Goal: Task Accomplishment & Management: Use online tool/utility

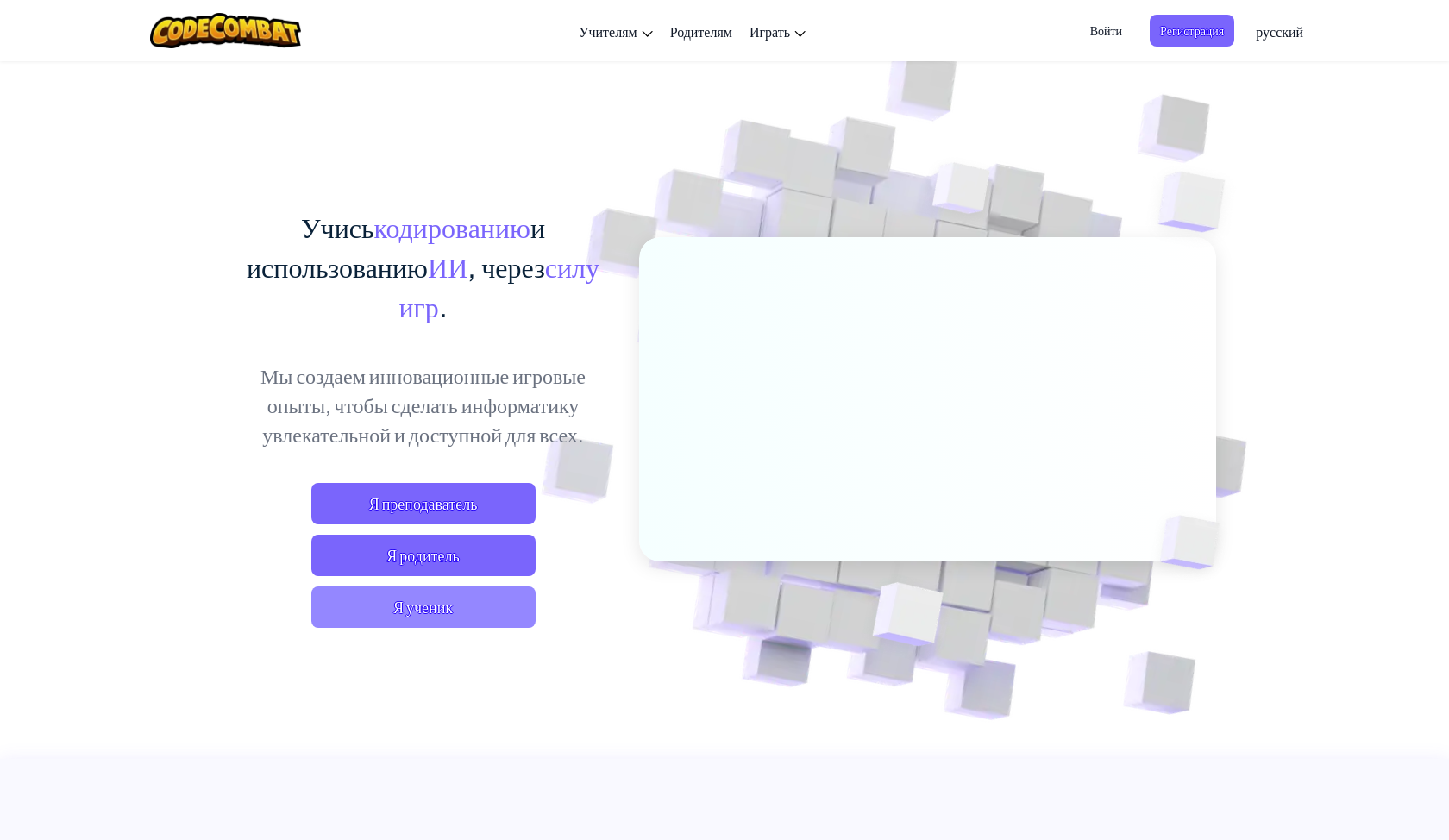
click at [394, 614] on span "Я ученик" at bounding box center [424, 607] width 224 height 41
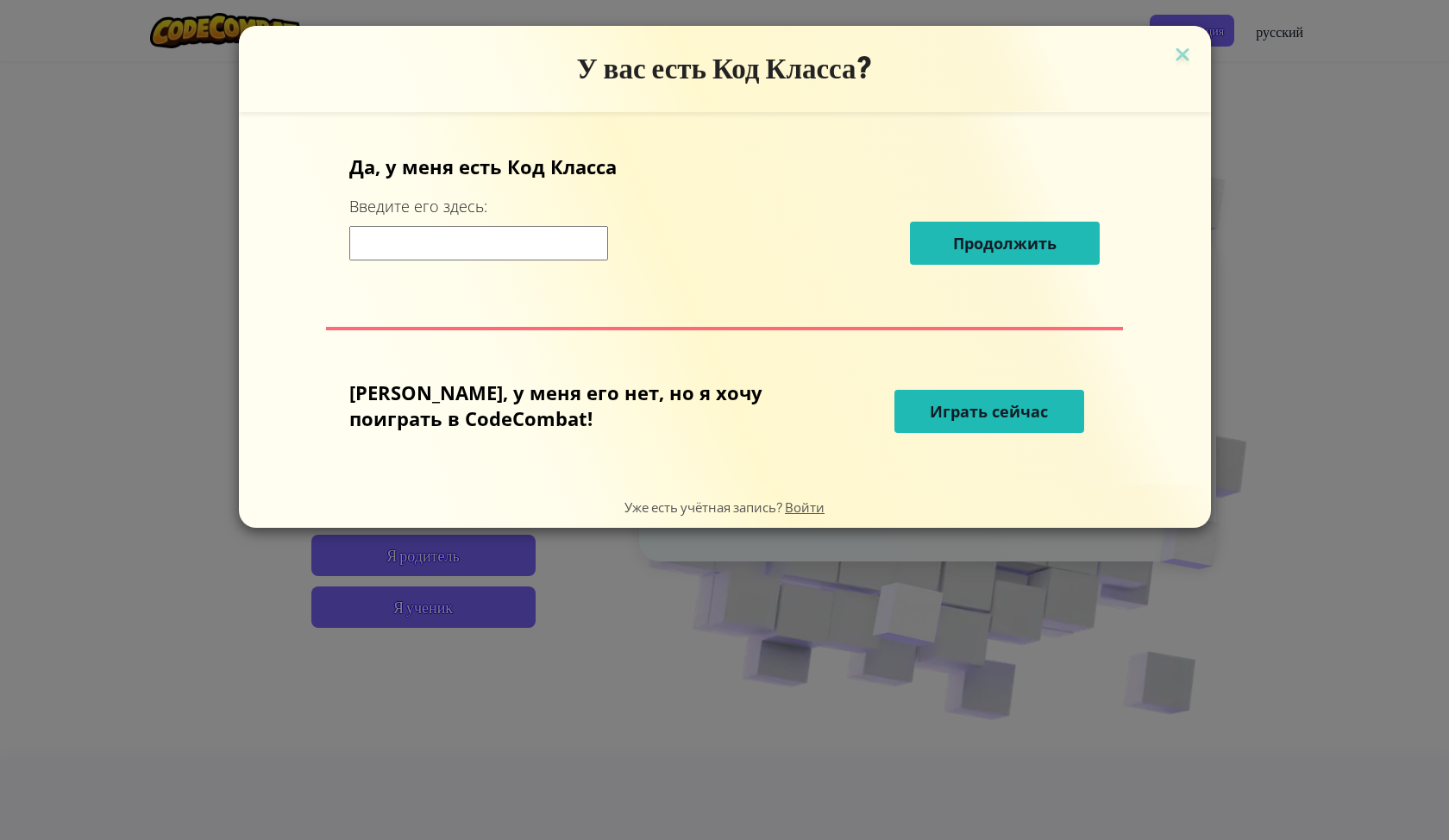
click at [529, 250] on input at bounding box center [478, 243] width 259 height 34
click at [919, 398] on button "Играть сейчас" at bounding box center [989, 411] width 190 height 43
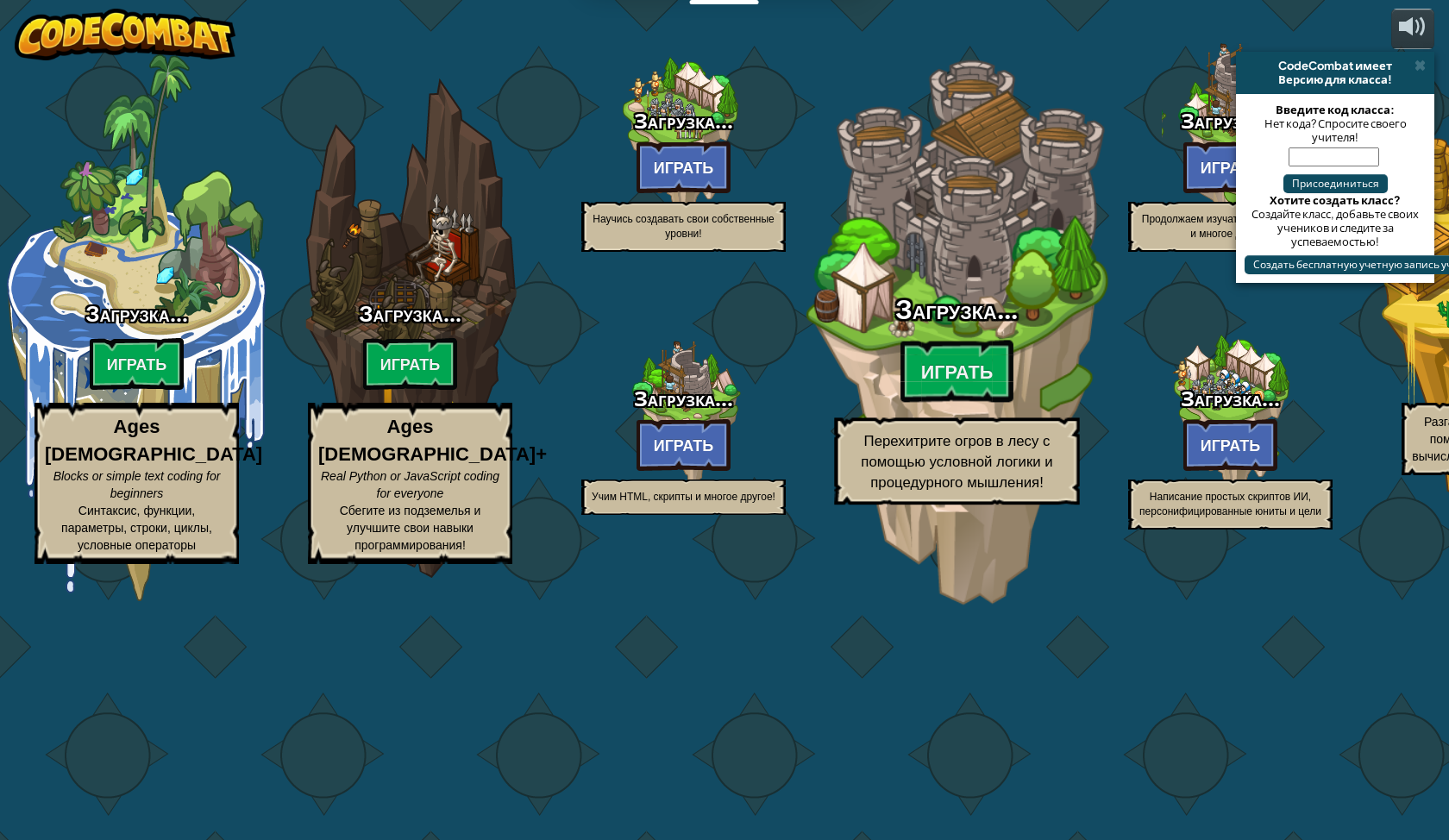
select select "ru"
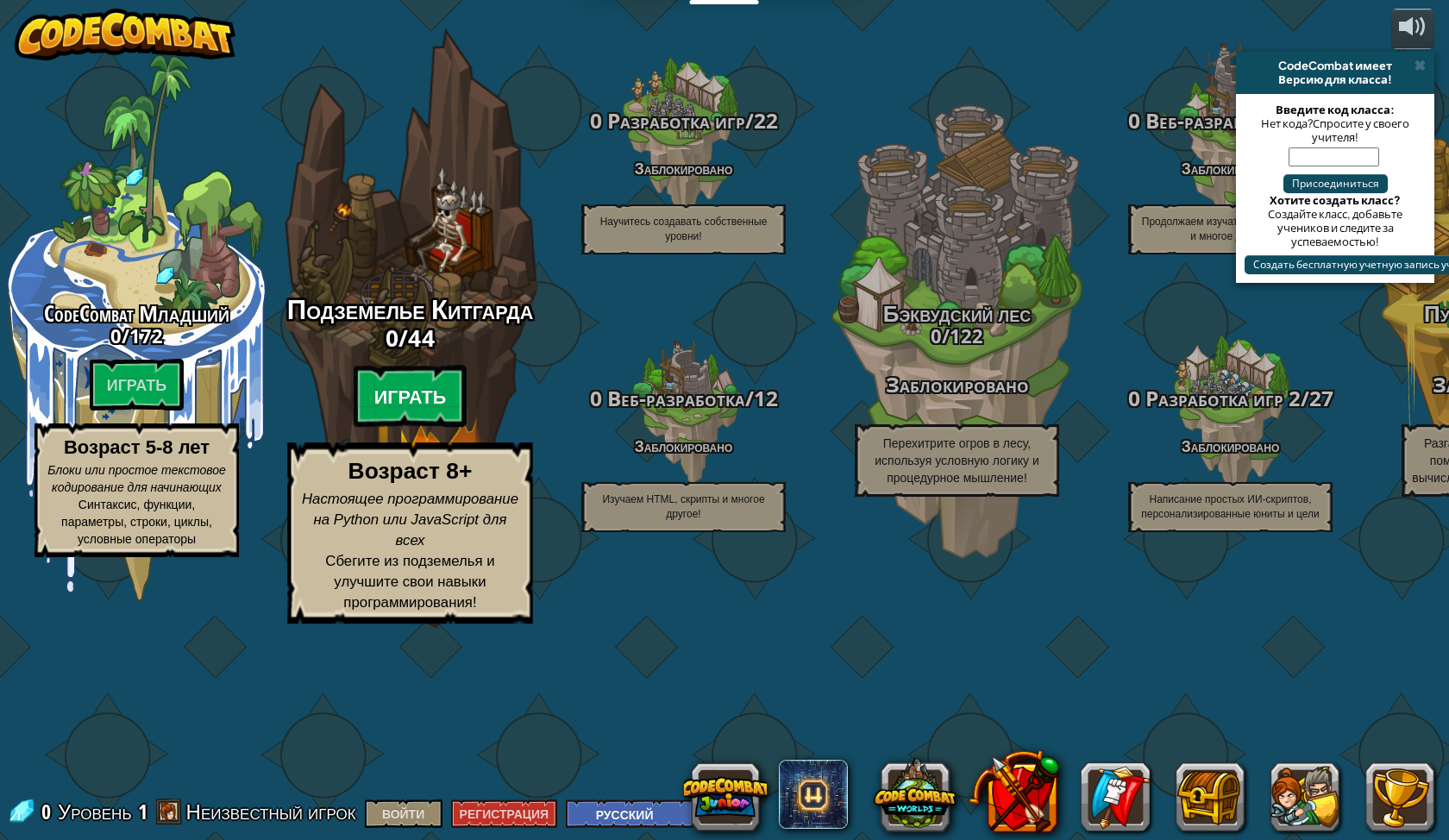
click at [428, 428] on btn "Играть" at bounding box center [411, 396] width 114 height 62
select select "ru"
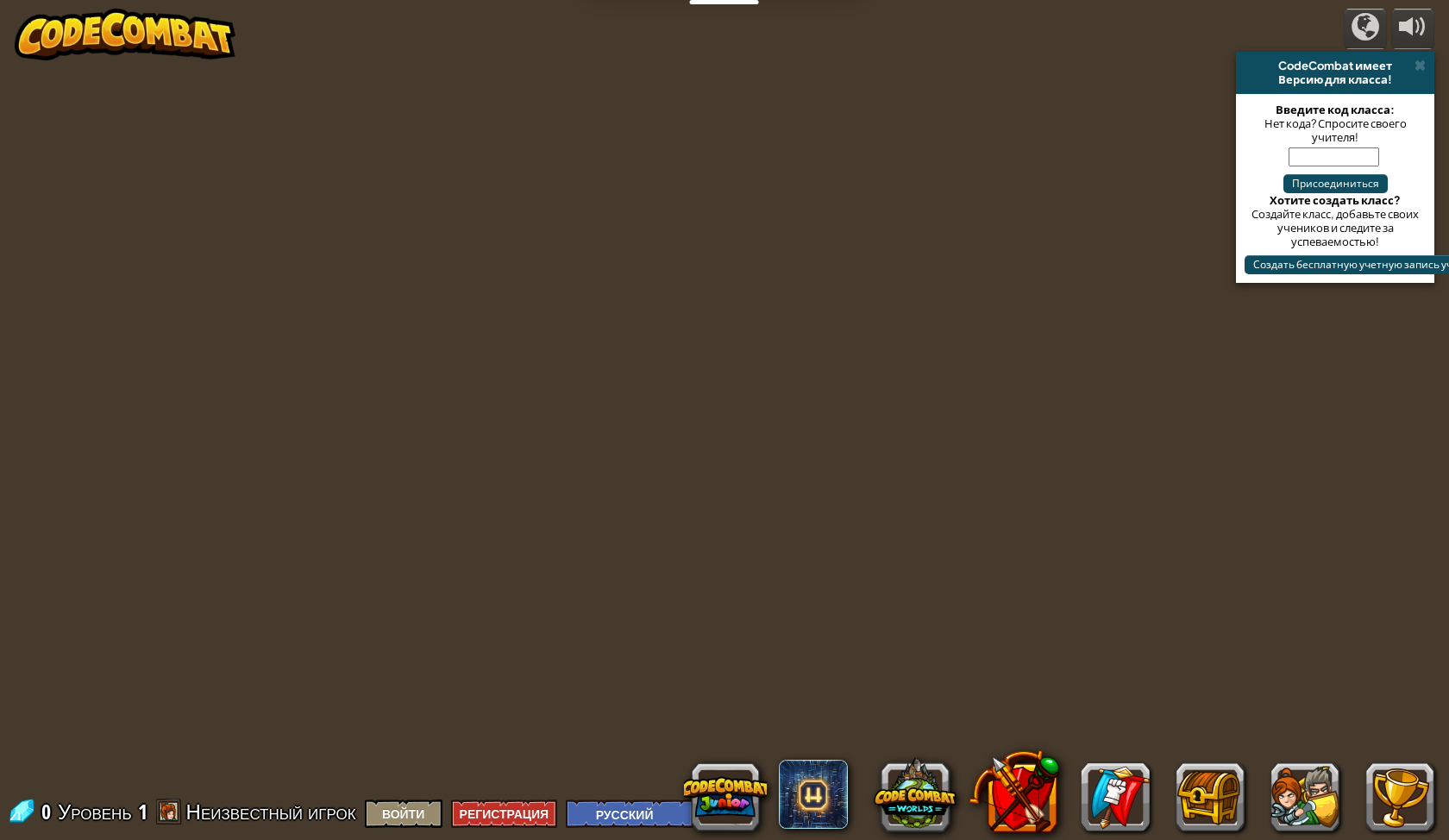
select select "ru"
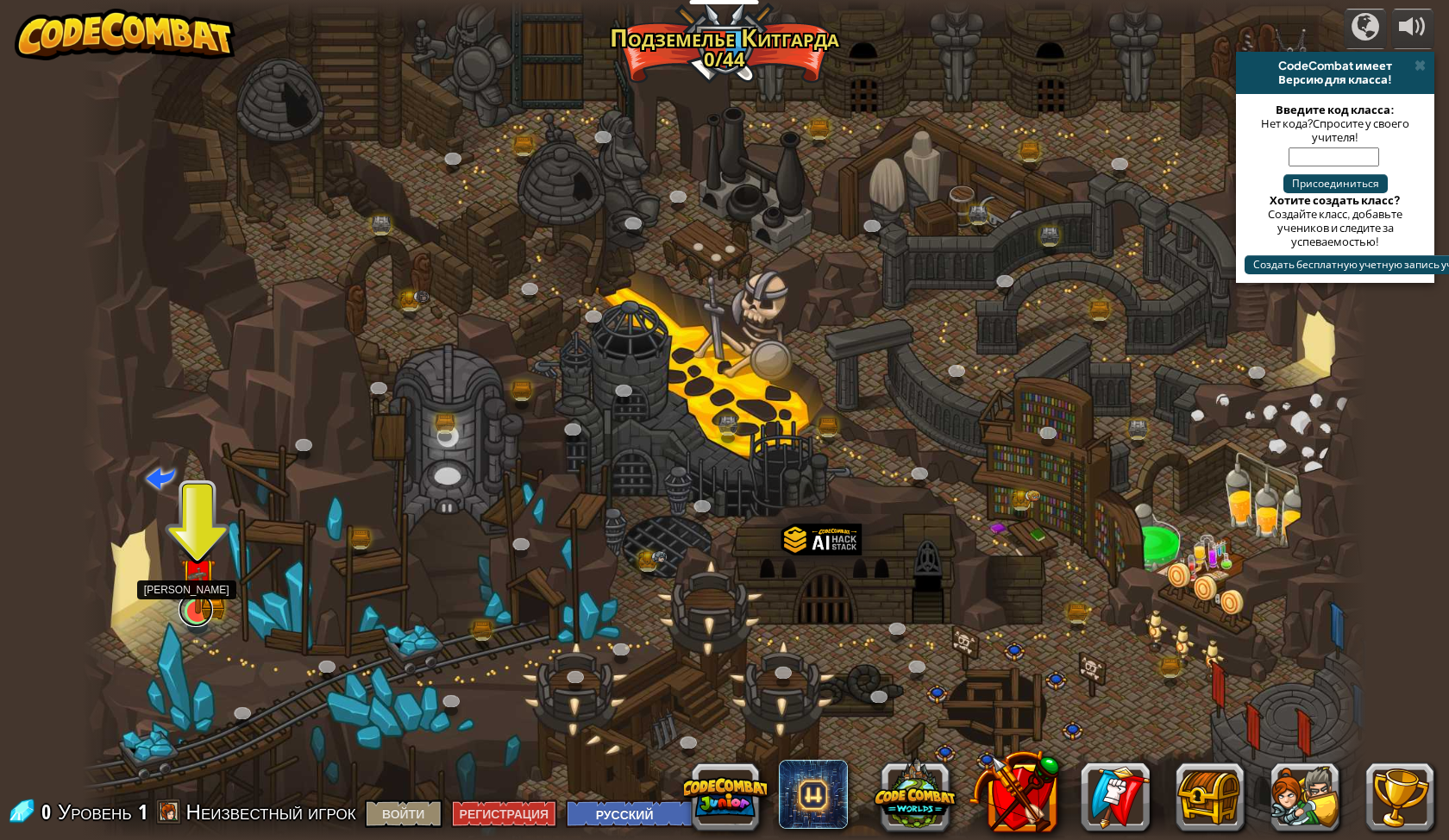
click at [199, 614] on link at bounding box center [196, 609] width 34 height 34
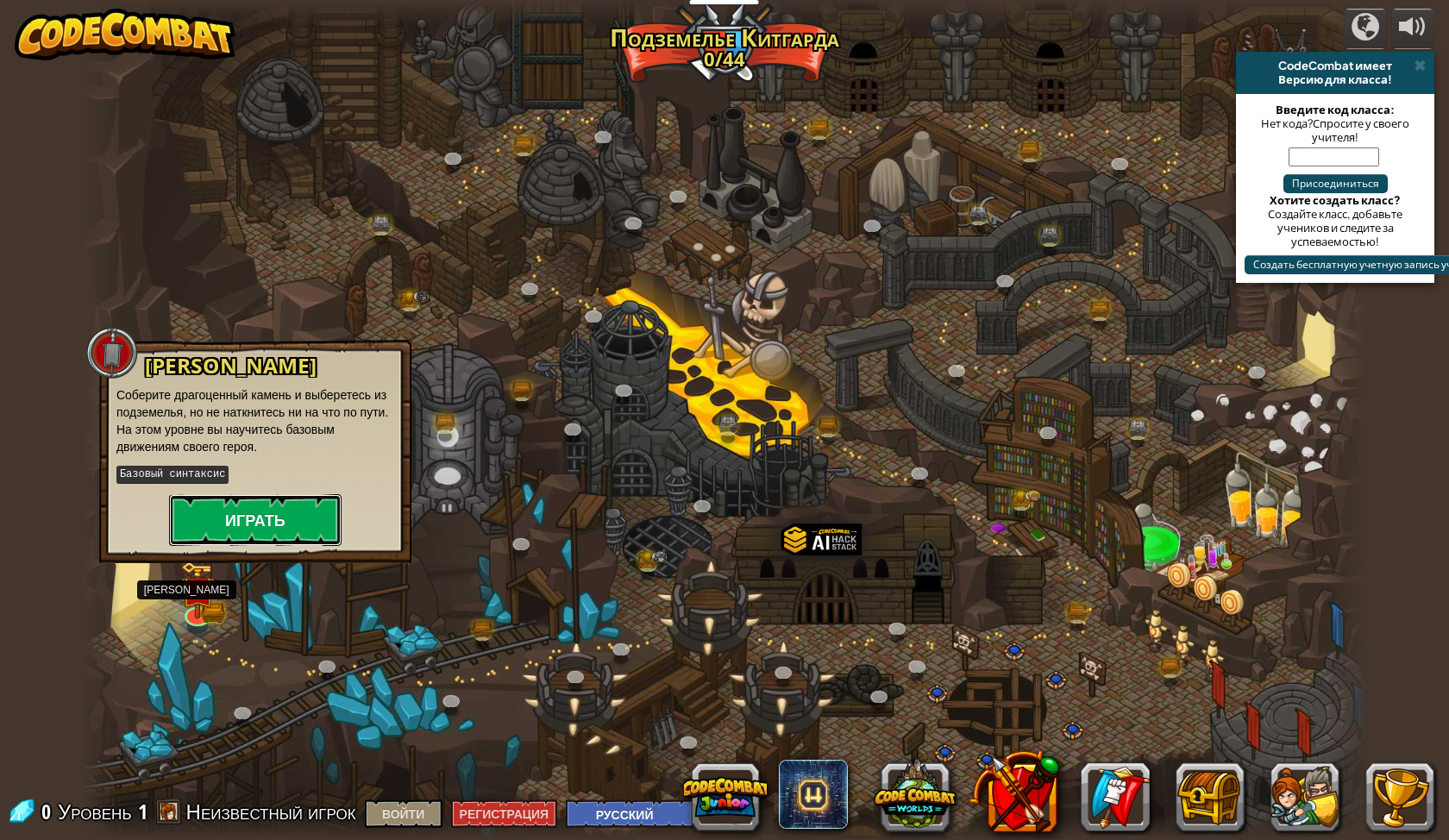
click at [220, 506] on button "Играть" at bounding box center [255, 520] width 172 height 52
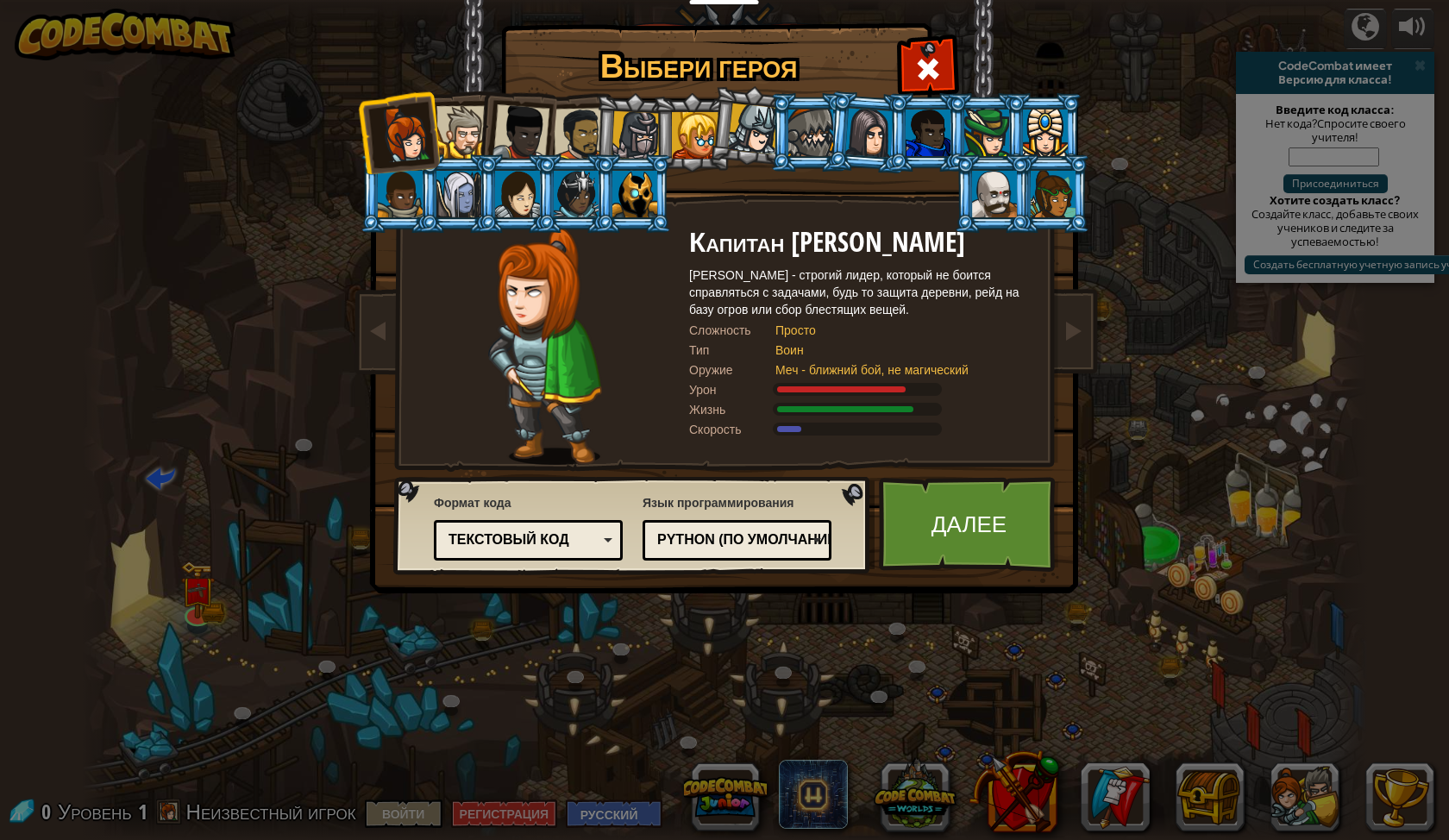
click at [544, 532] on ya-tr-span "Текстовый код" at bounding box center [509, 539] width 121 height 15
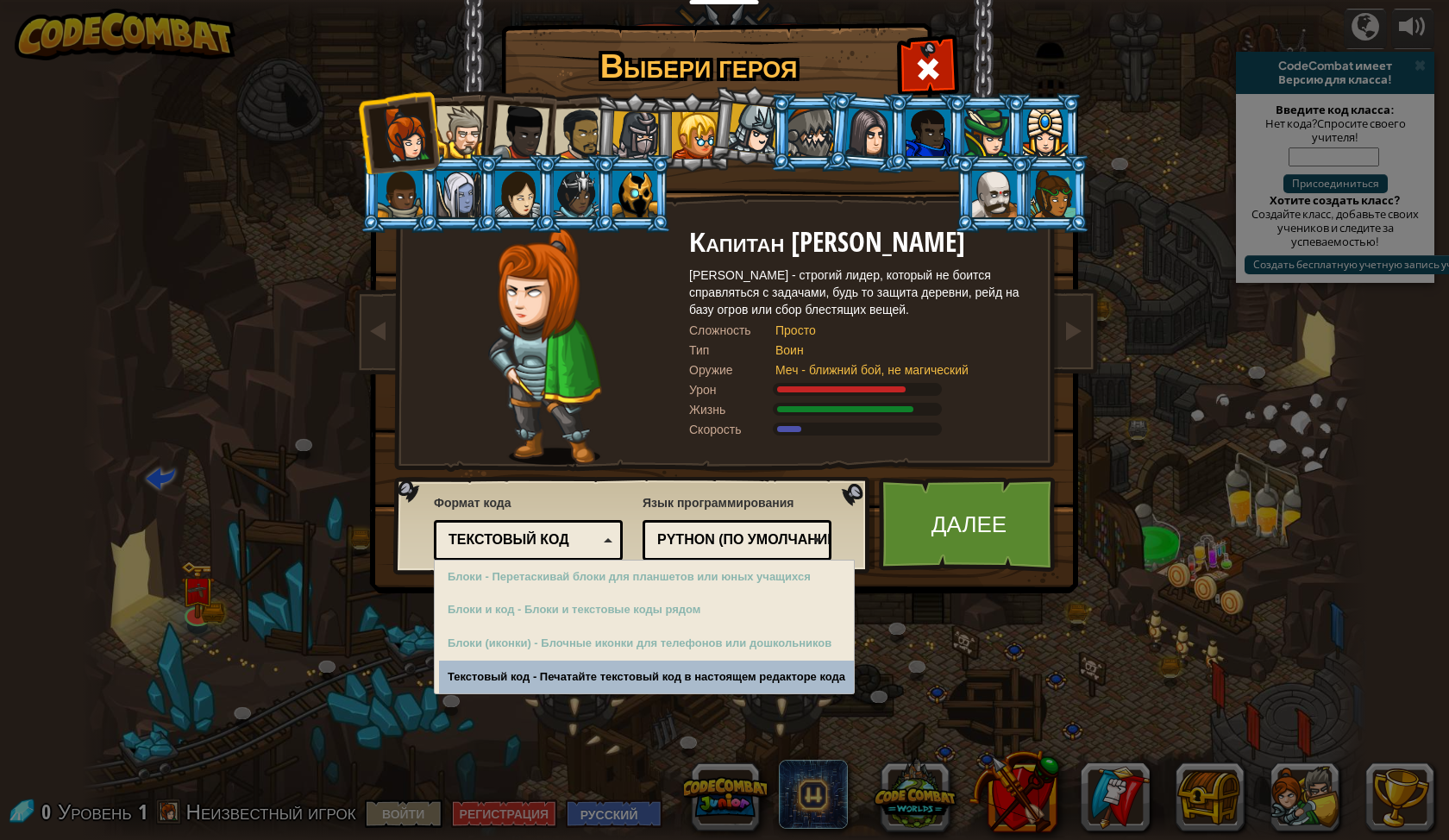
click at [544, 532] on ya-tr-span "Текстовый код" at bounding box center [509, 539] width 121 height 15
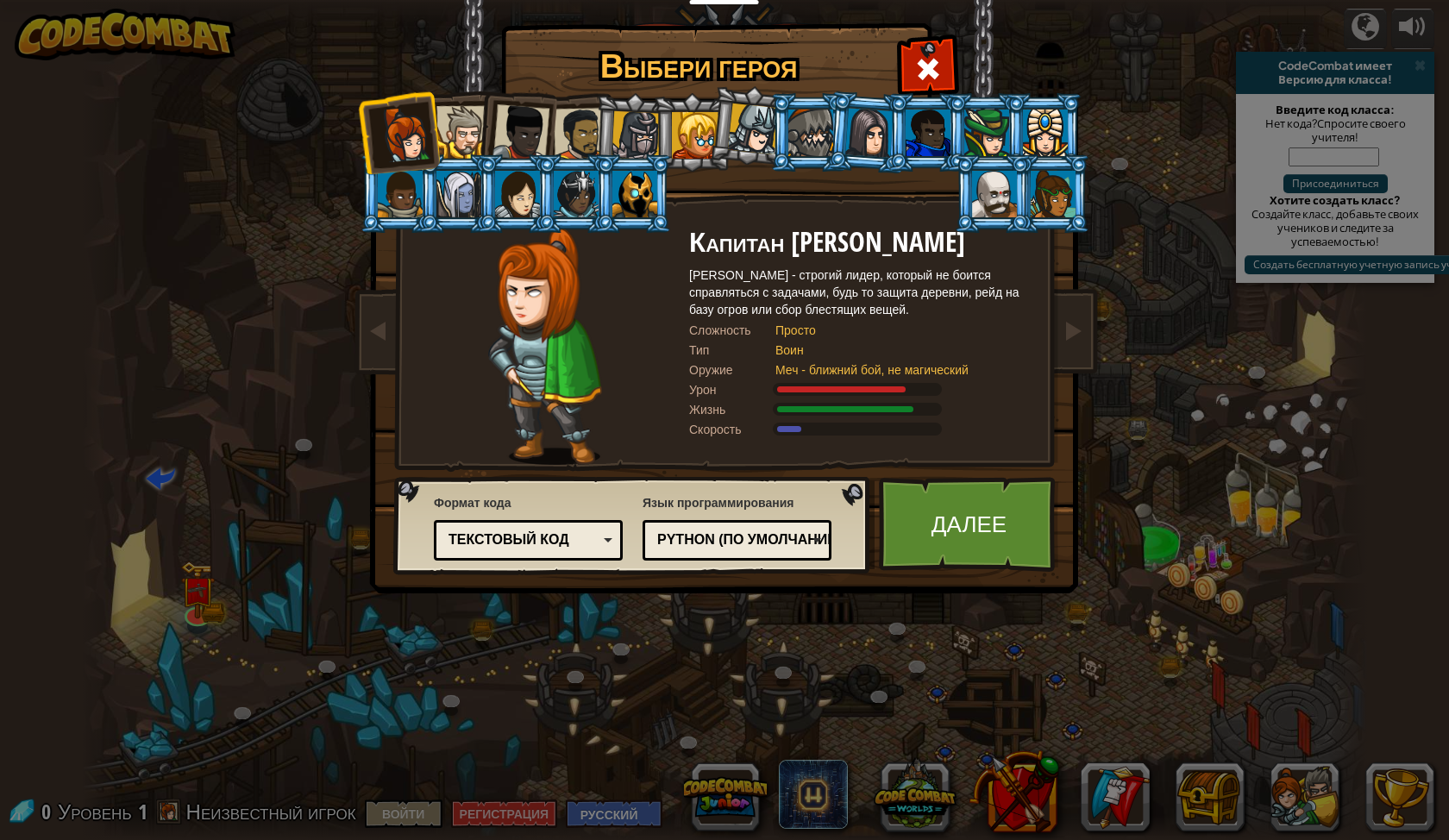
click at [684, 525] on div "Python (По умолчанию) JavaScript Lua C++ Java (Экспериментальный) Python (По ум…" at bounding box center [737, 540] width 189 height 40
click at [677, 697] on div "Выбери героя 0 Капитан [PERSON_NAME] [PERSON_NAME] - строгий лидер, который не …" at bounding box center [724, 420] width 1449 height 840
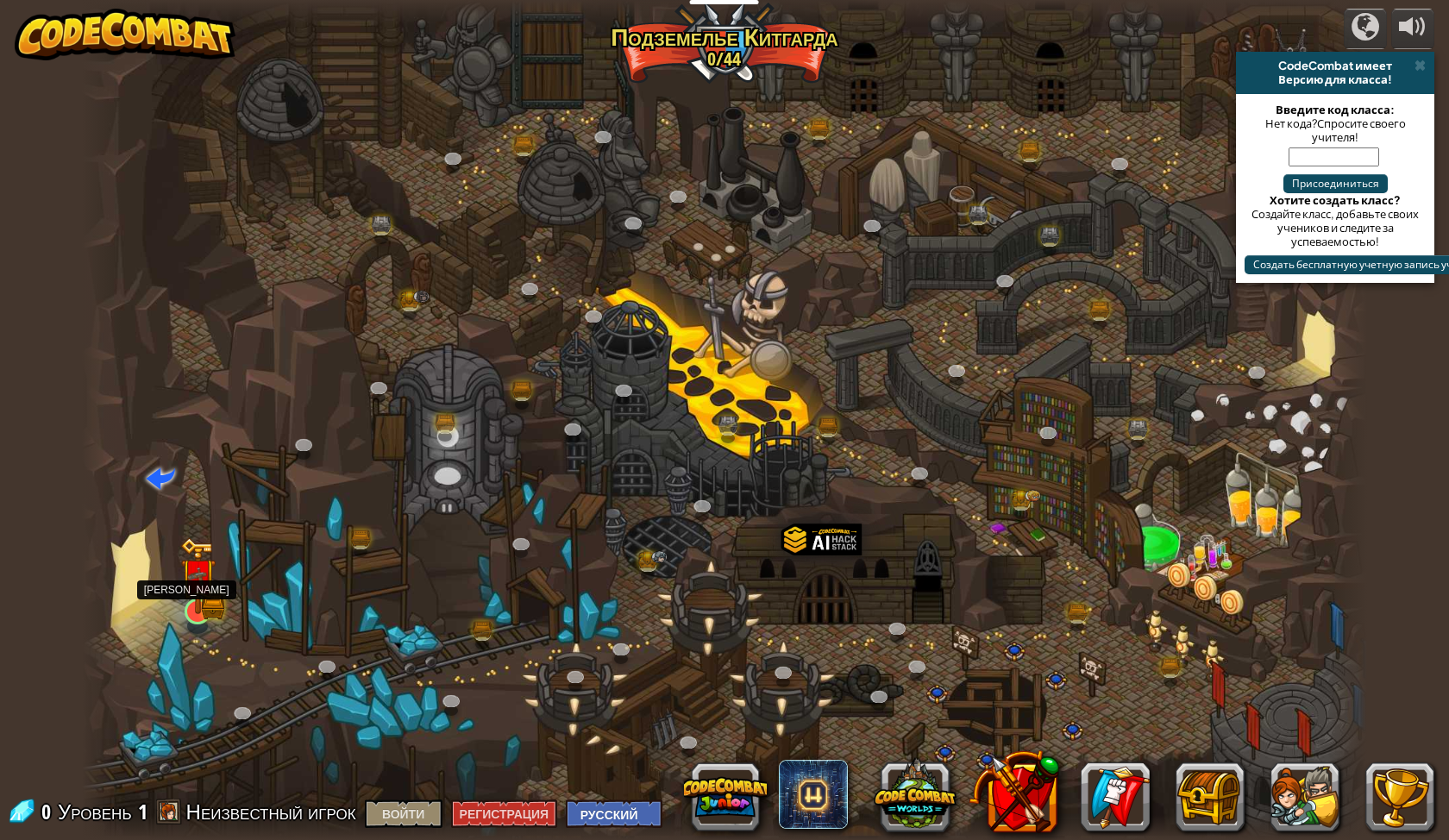
click at [201, 587] on img at bounding box center [197, 576] width 21 height 21
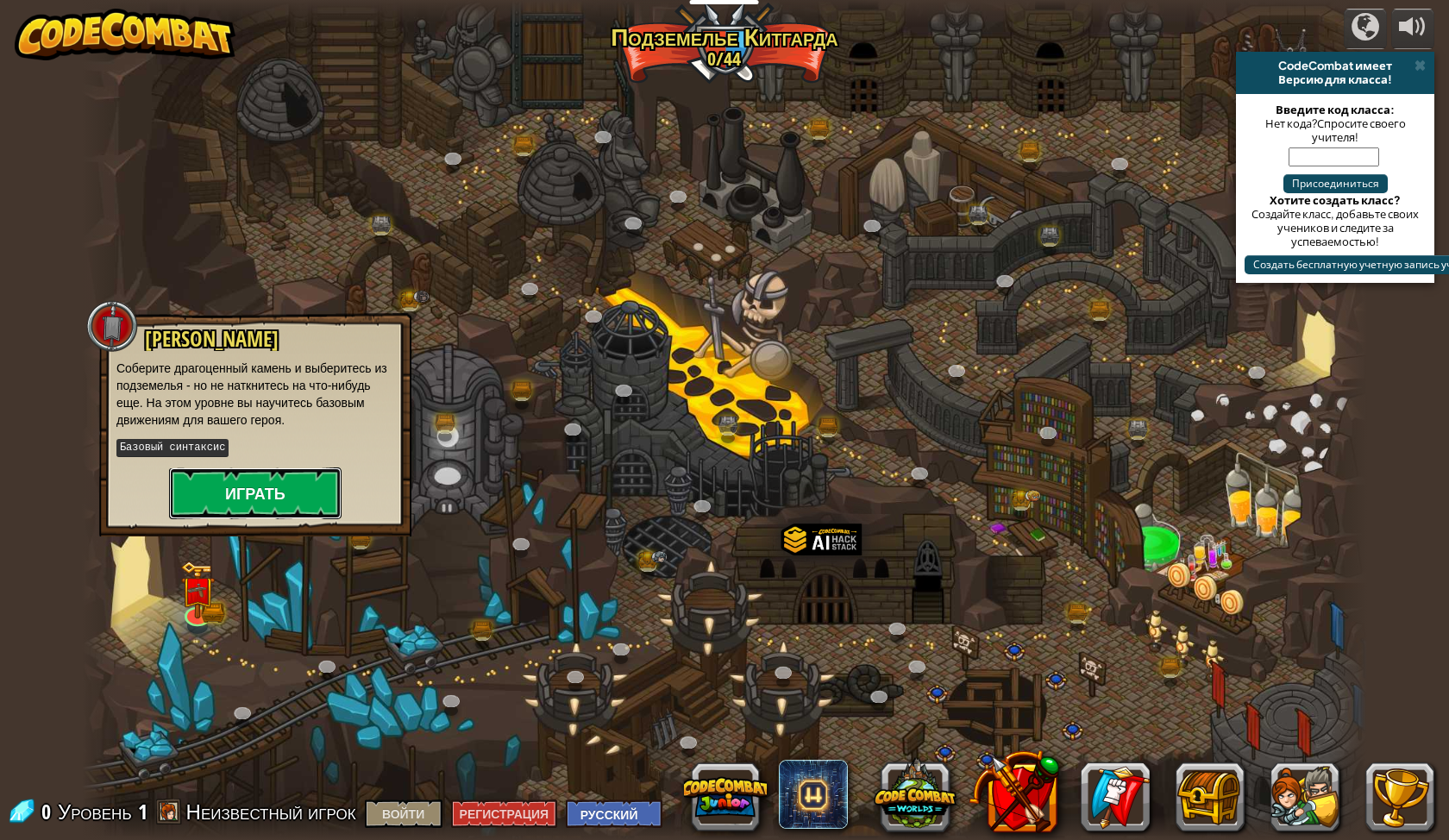
click at [230, 496] on ya-tr-span "Играть" at bounding box center [255, 494] width 60 height 22
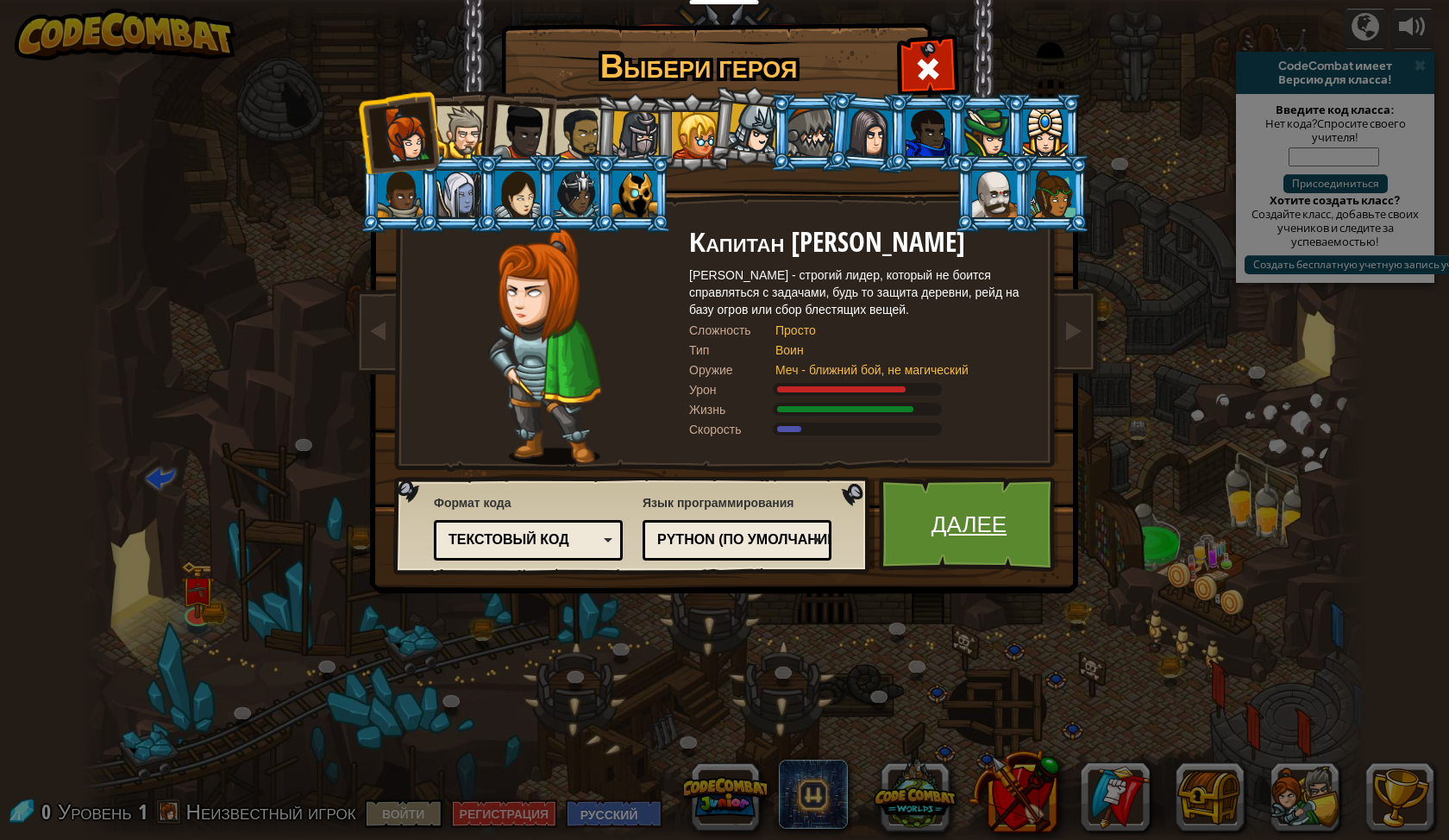
click at [996, 504] on link "Далее" at bounding box center [969, 524] width 180 height 94
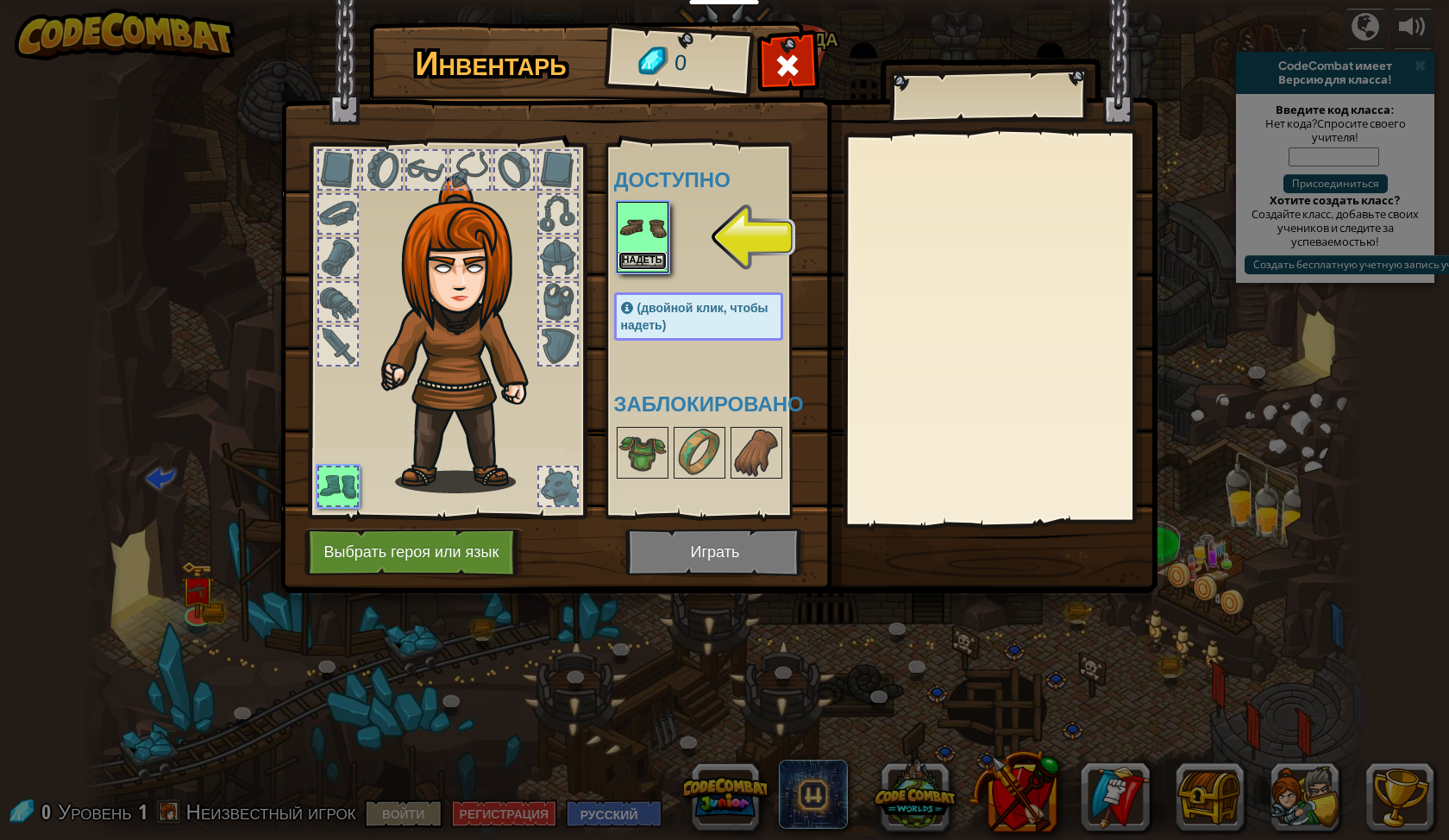
click at [636, 259] on button "Надеть" at bounding box center [642, 261] width 48 height 18
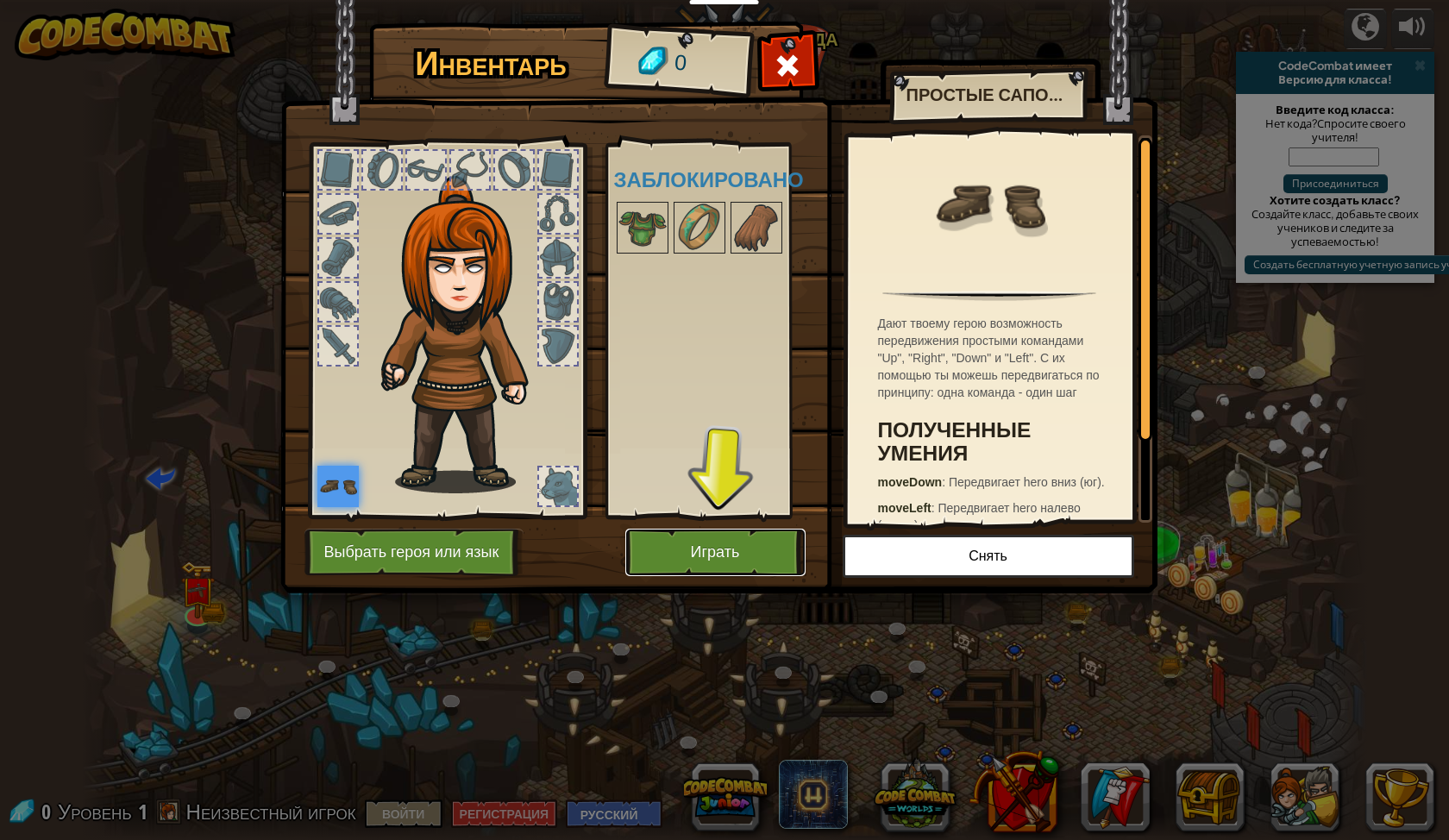
click at [721, 564] on button "Играть" at bounding box center [715, 553] width 180 height 47
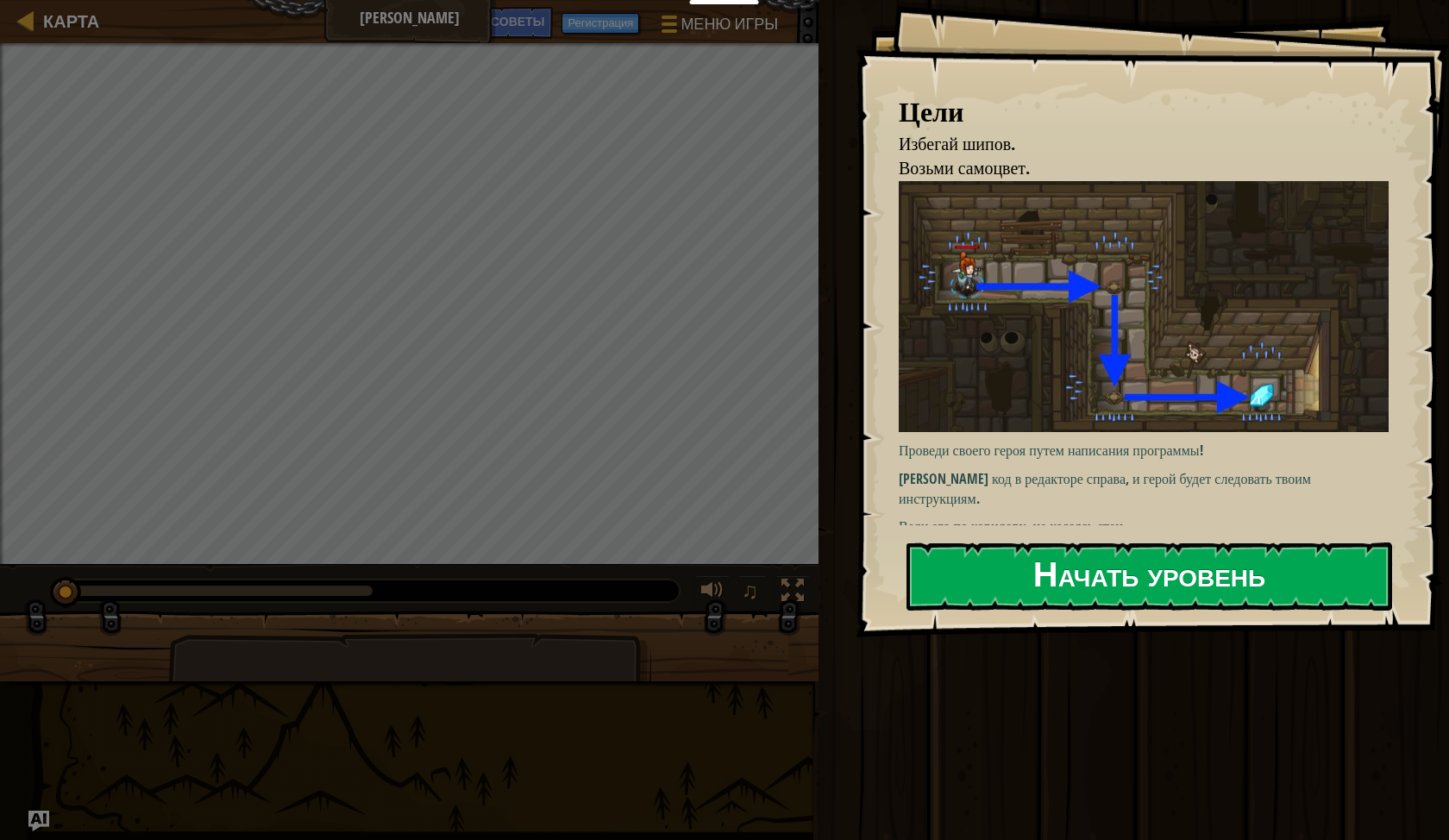
click at [1247, 573] on button "Начать уровень" at bounding box center [1150, 576] width 486 height 68
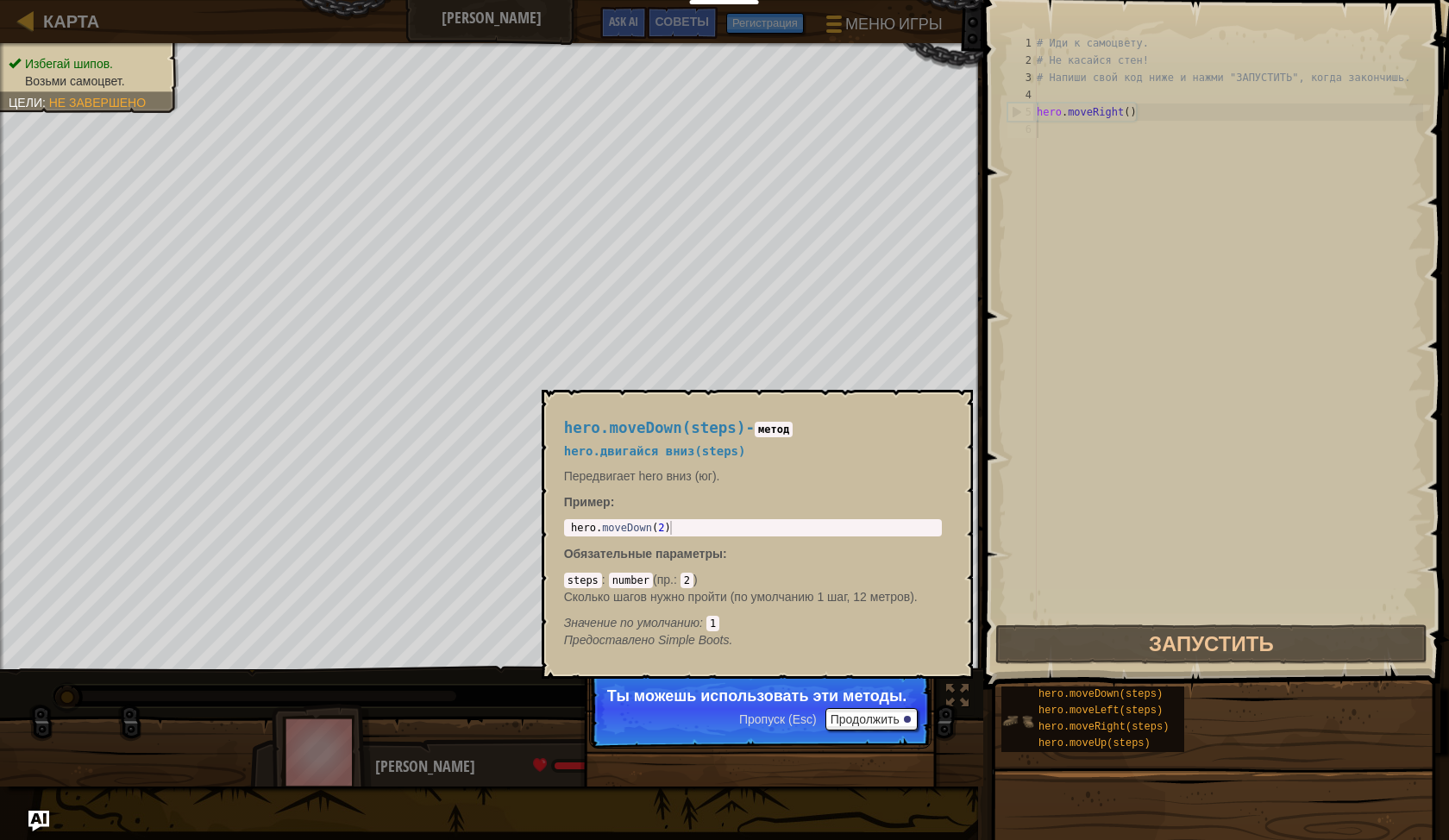
click at [1005, 710] on img at bounding box center [1017, 721] width 32 height 32
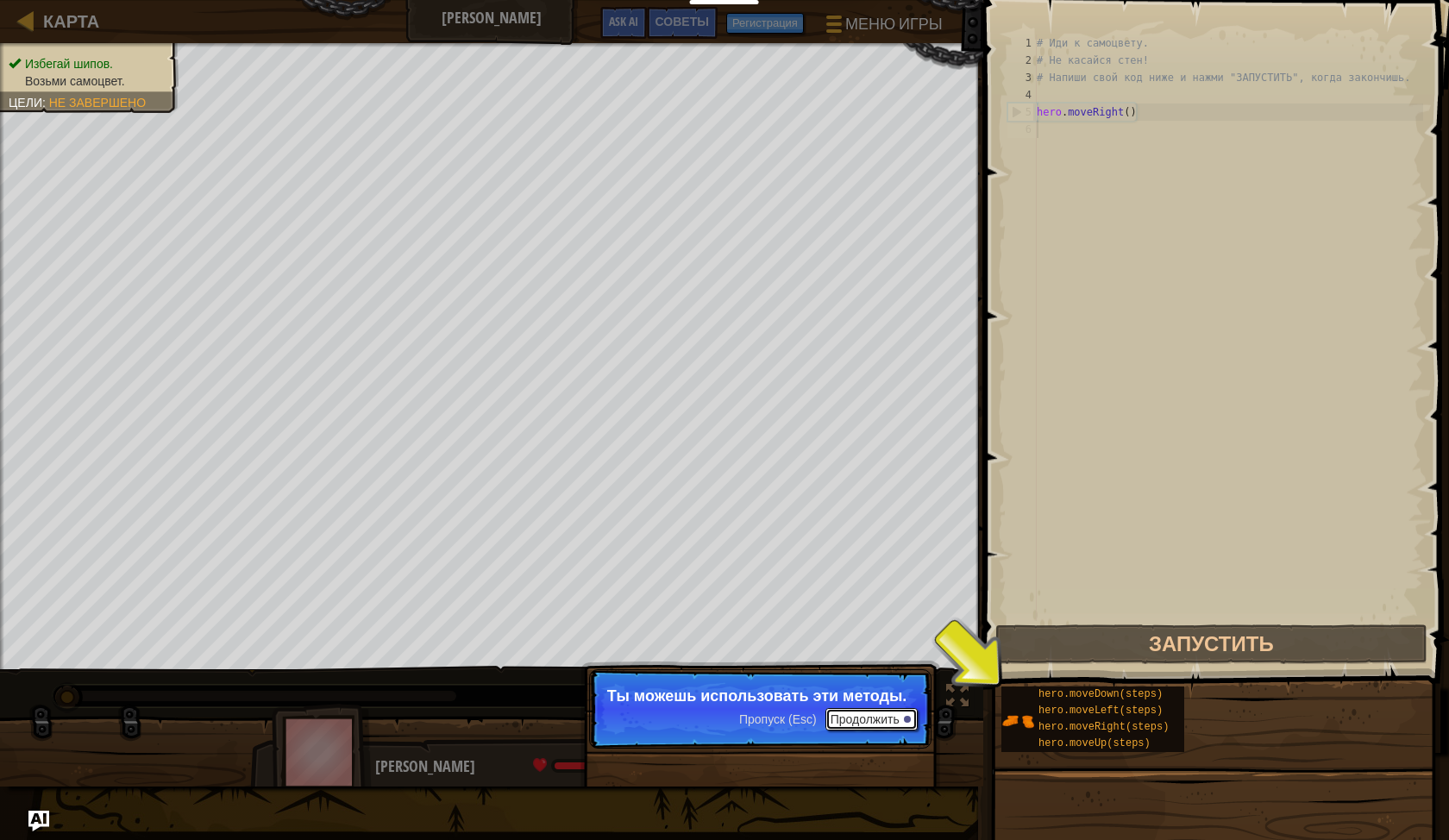
click at [875, 712] on button "Продолжить" at bounding box center [872, 719] width 92 height 23
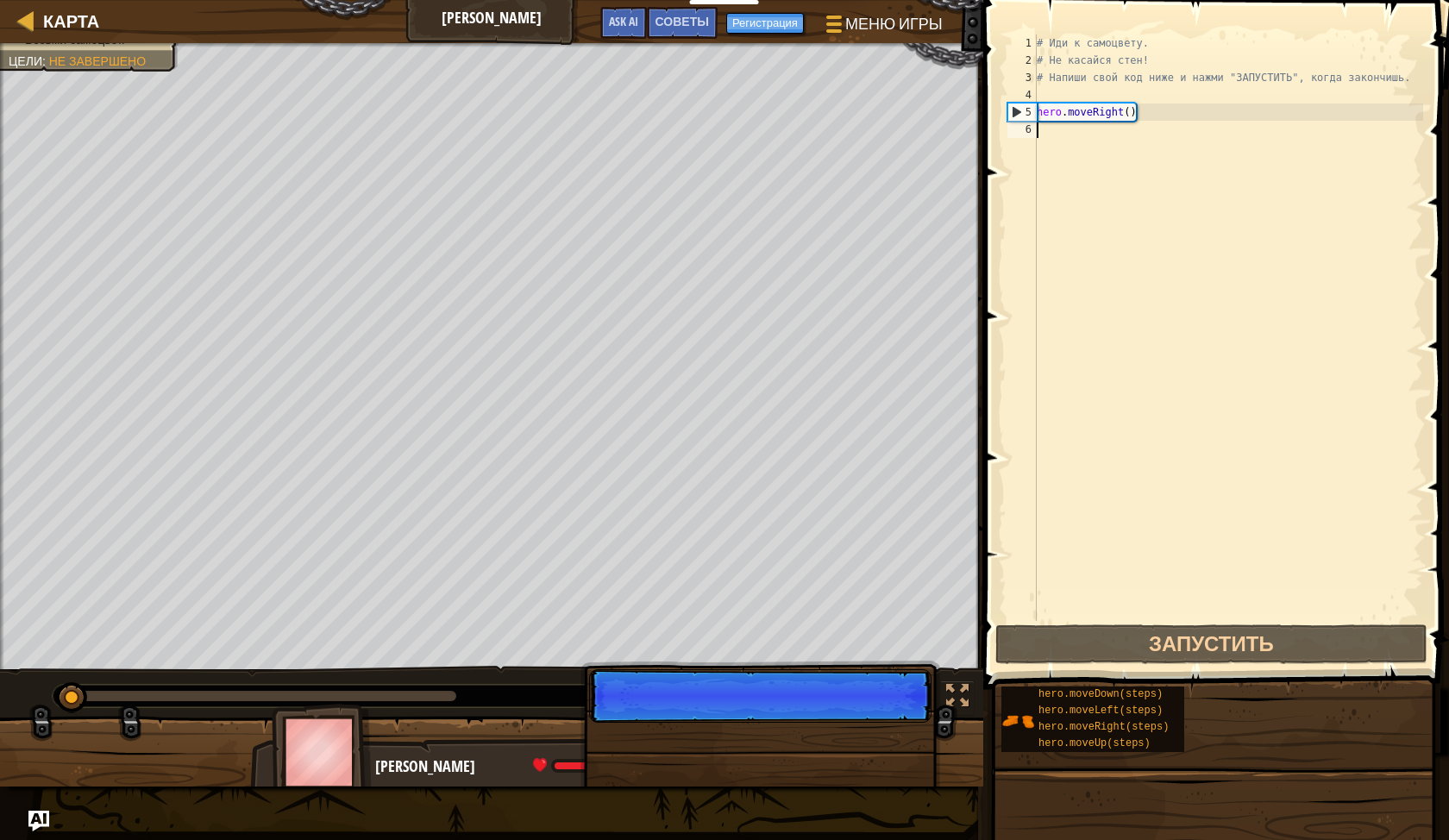
scroll to position [8, 0]
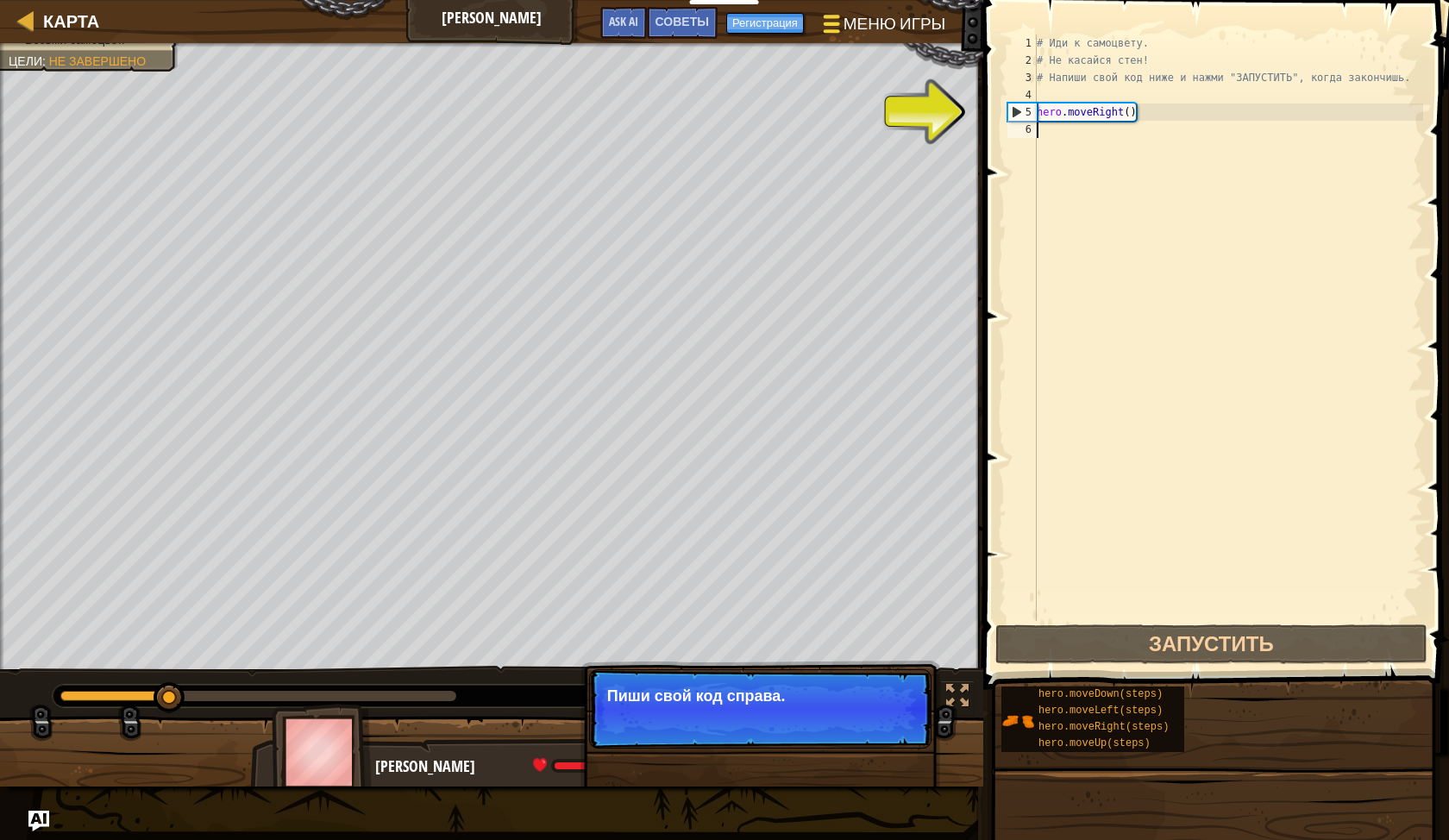
click at [877, 26] on span "Меню игры" at bounding box center [894, 24] width 101 height 24
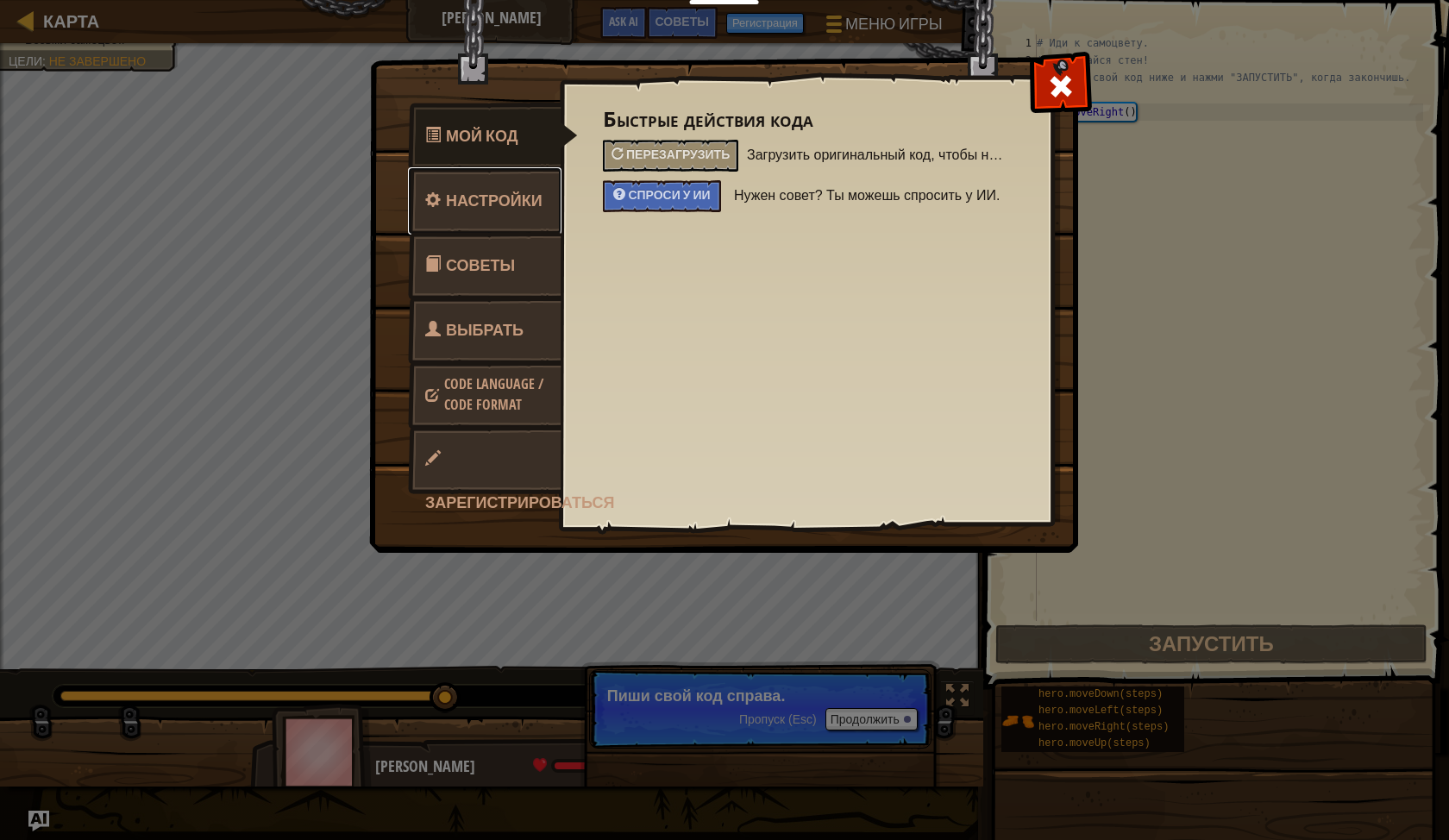
click at [448, 195] on link "Настройки" at bounding box center [485, 201] width 153 height 67
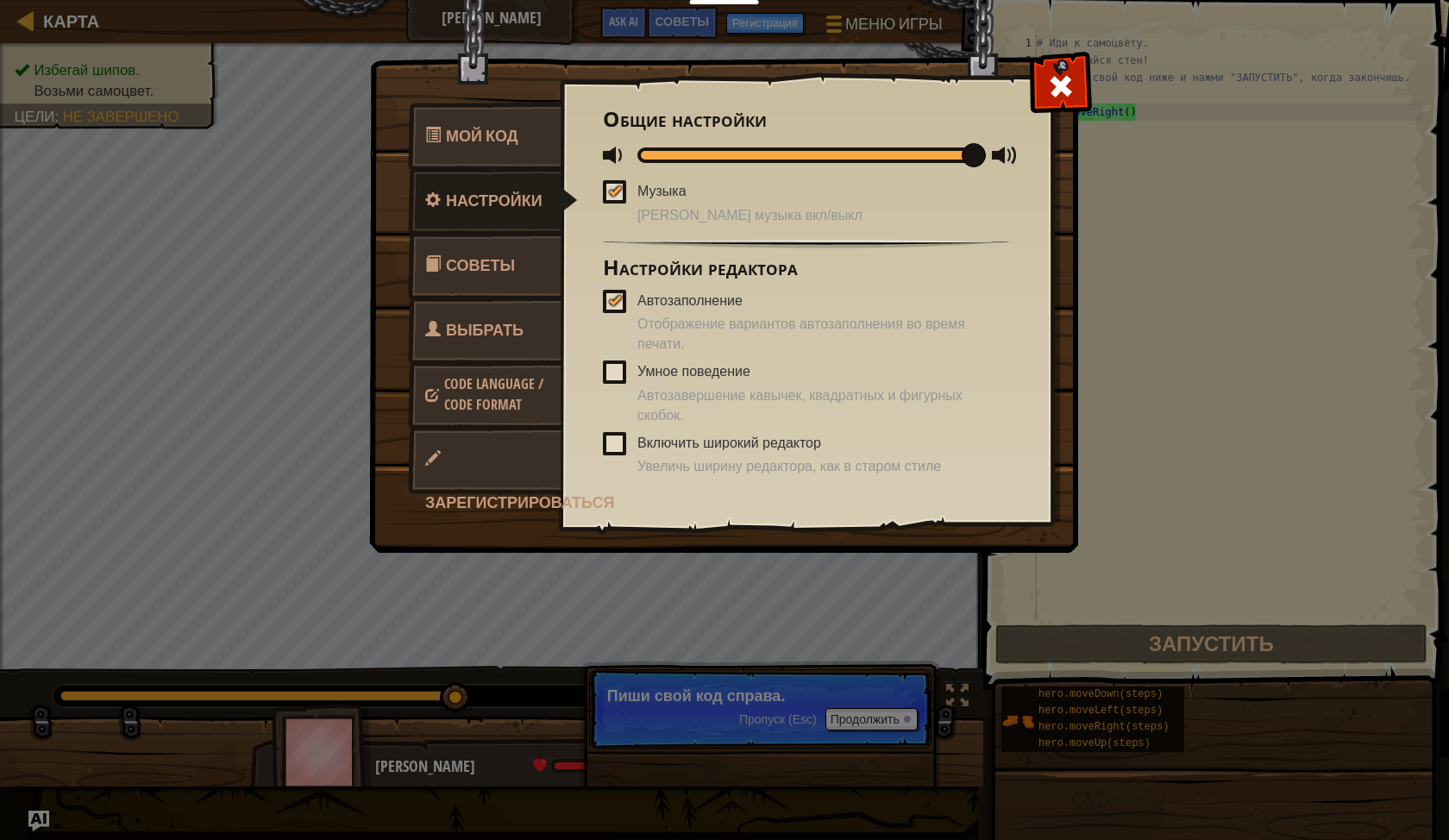
click at [617, 181] on span at bounding box center [615, 192] width 24 height 24
click at [0, 0] on input "Музыка" at bounding box center [0, 0] width 0 height 0
click at [1057, 90] on span at bounding box center [1061, 87] width 28 height 28
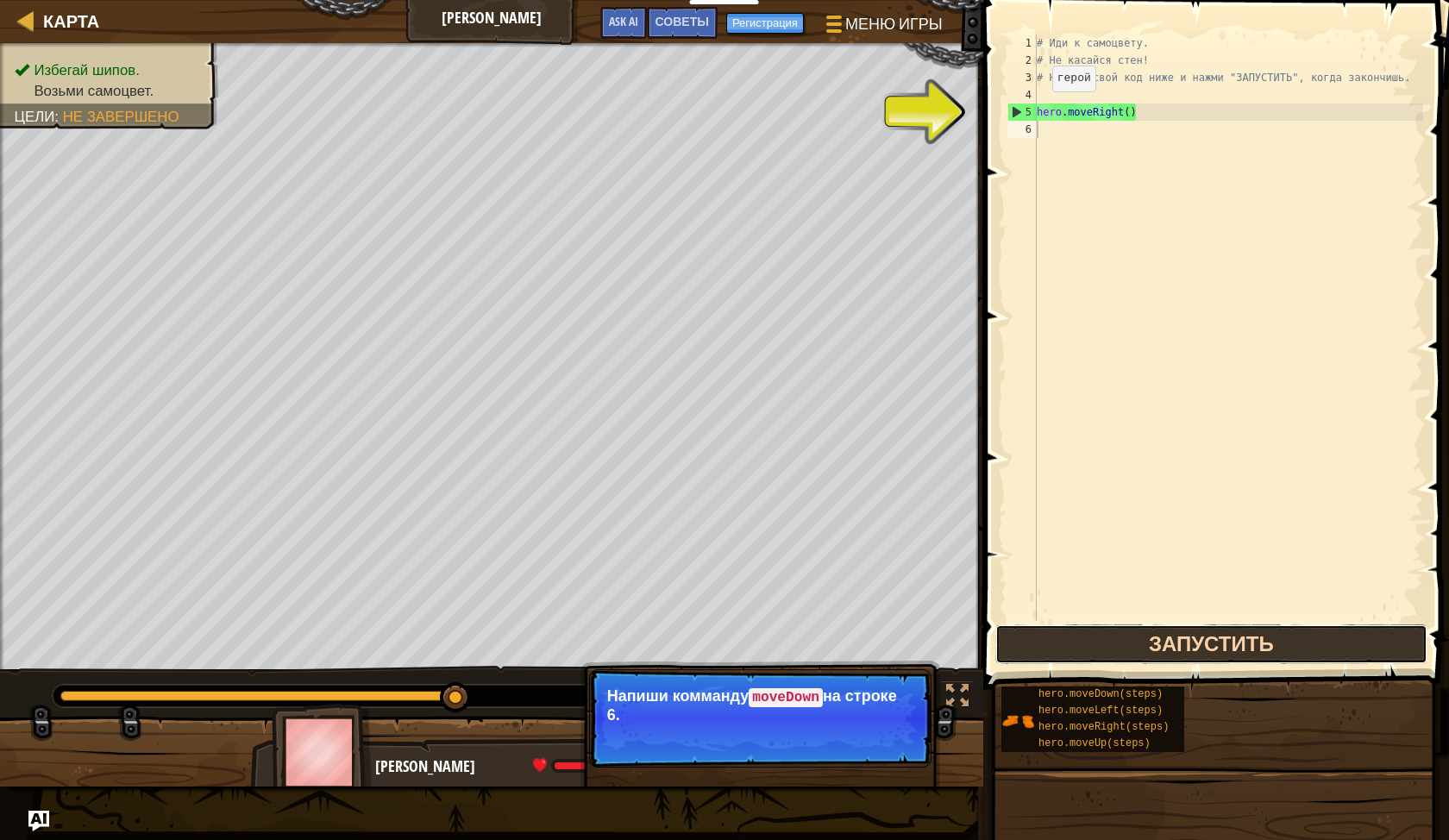
click at [1077, 642] on button "Запустить" at bounding box center [1211, 644] width 432 height 39
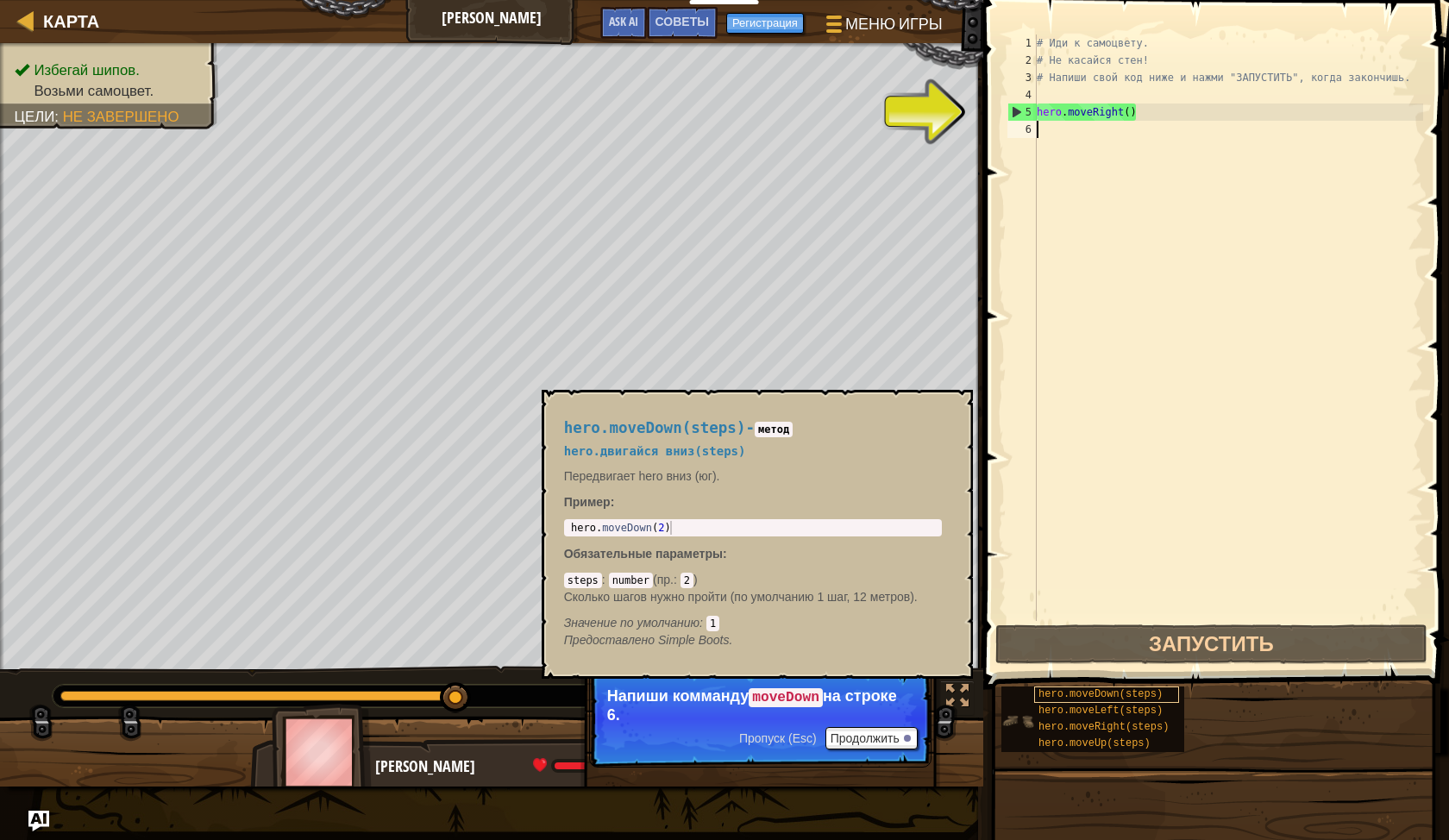
click at [1051, 693] on span "hero.moveDown(steps)" at bounding box center [1101, 694] width 124 height 12
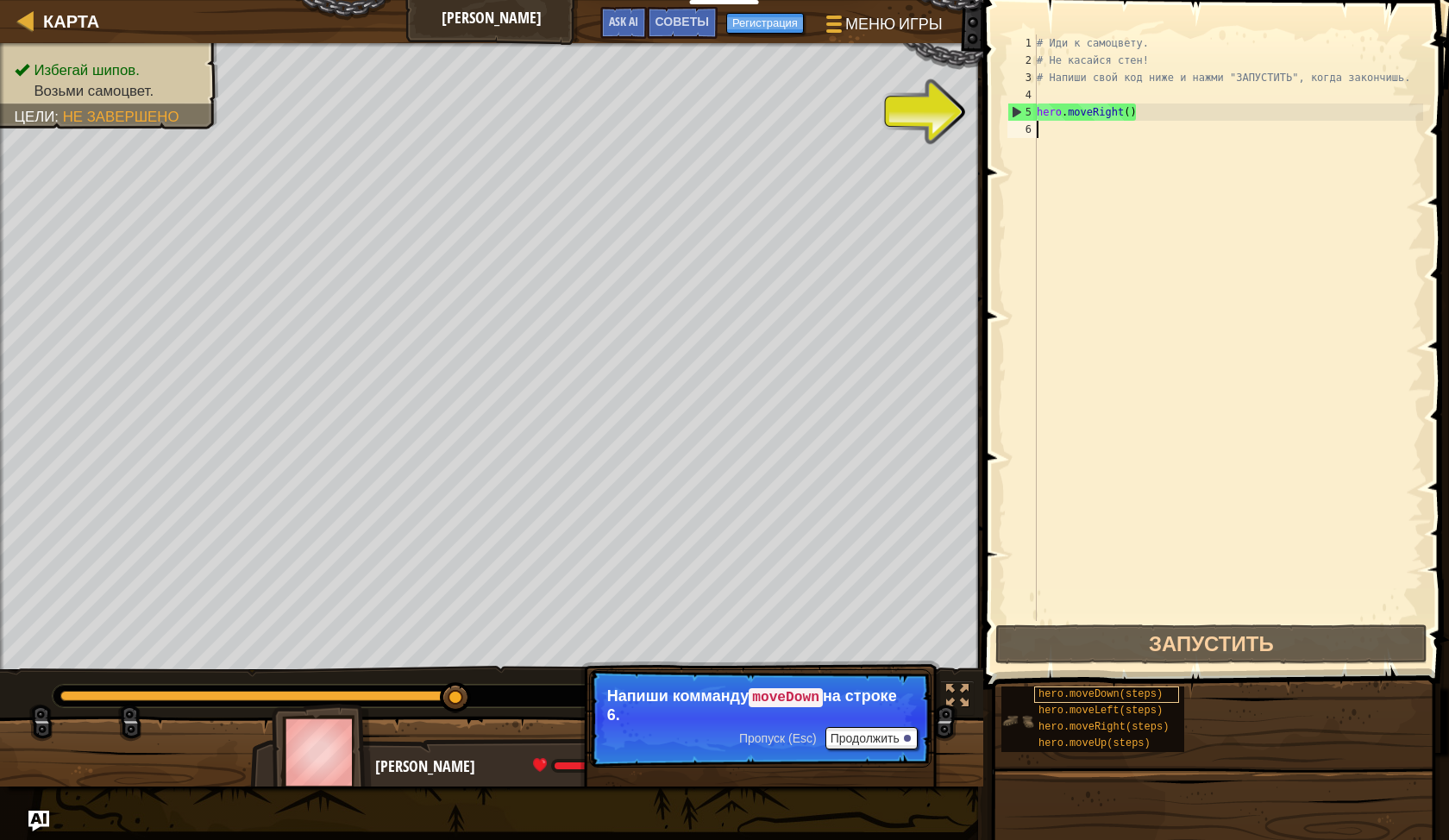
click at [1051, 693] on span "hero.moveDown(steps)" at bounding box center [1101, 694] width 124 height 12
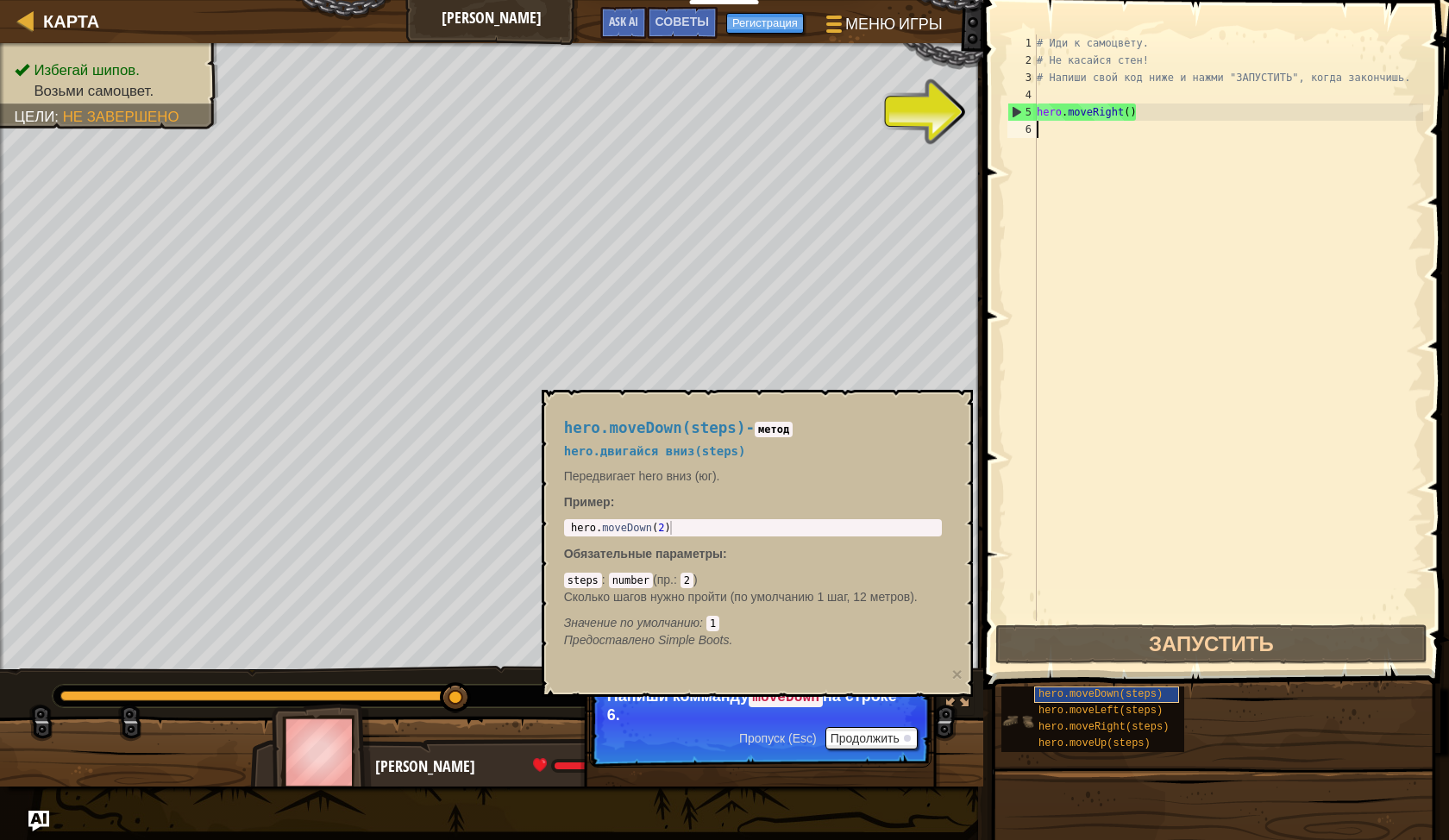
click at [1051, 693] on span "hero.moveDown(steps)" at bounding box center [1101, 694] width 124 height 12
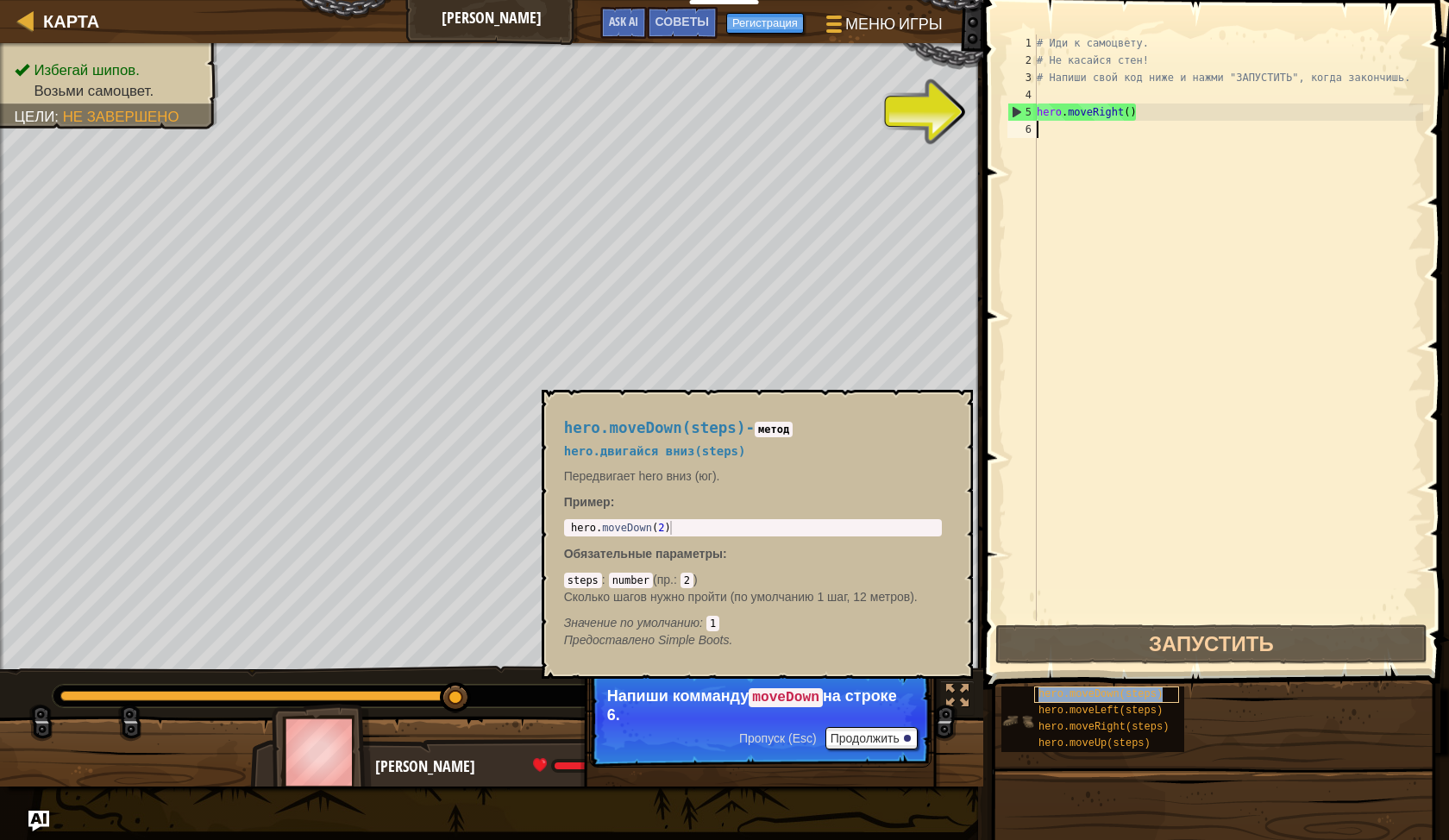
click at [1051, 693] on span "hero.moveDown(steps)" at bounding box center [1101, 694] width 124 height 12
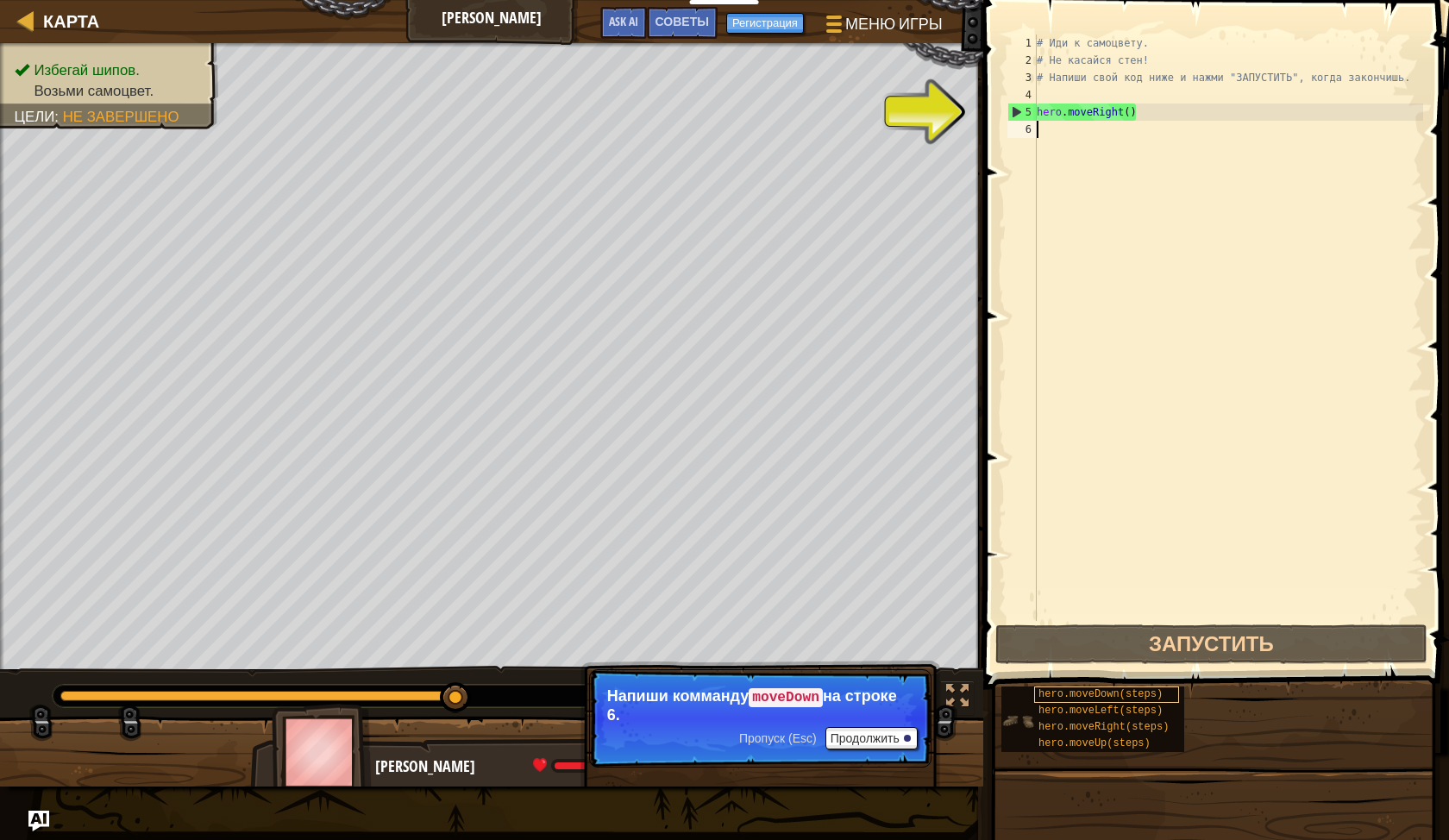
click at [1051, 693] on span "hero.moveDown(steps)" at bounding box center [1101, 694] width 124 height 12
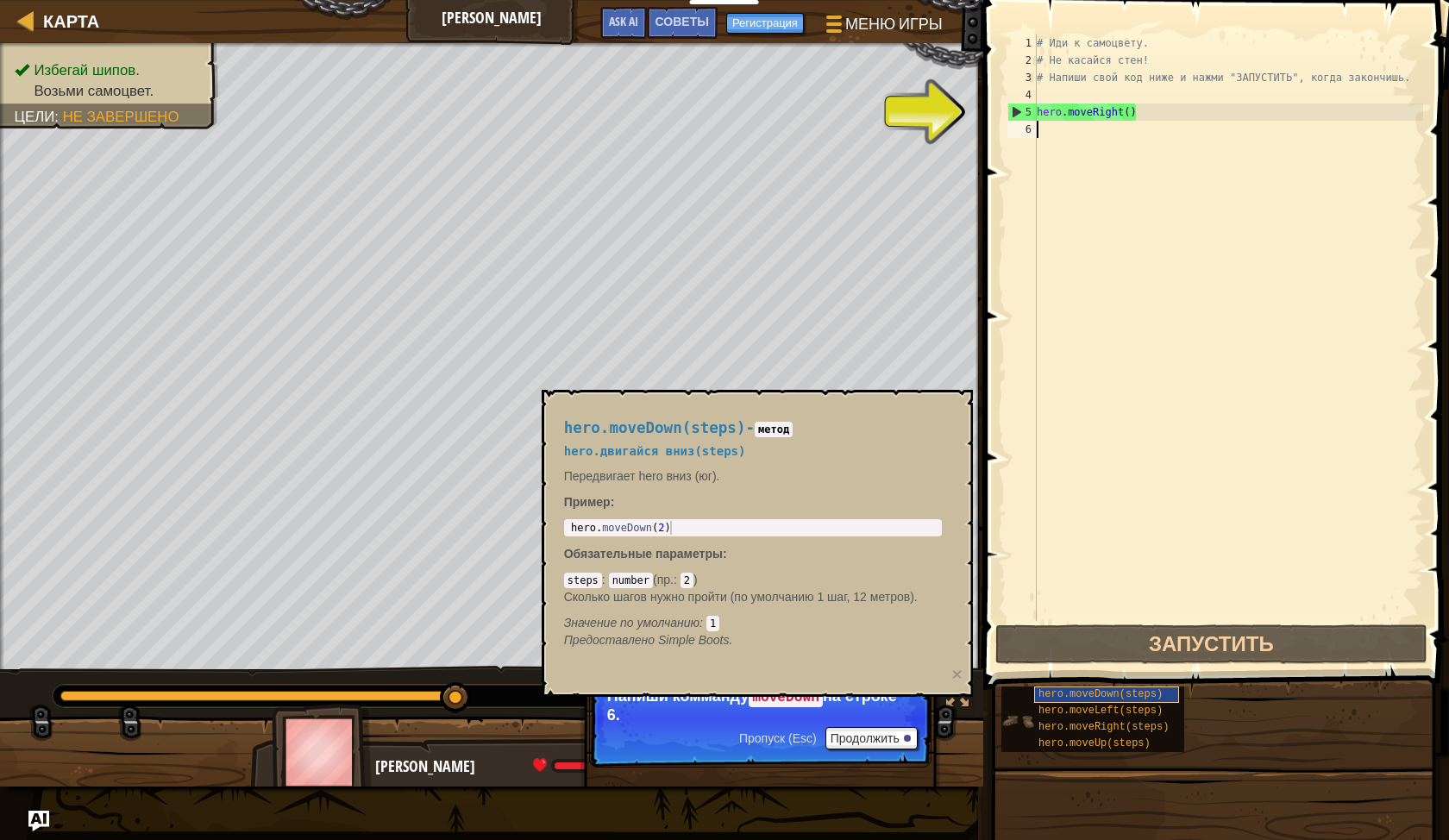
click at [1051, 693] on span "hero.moveDown(steps)" at bounding box center [1101, 694] width 124 height 12
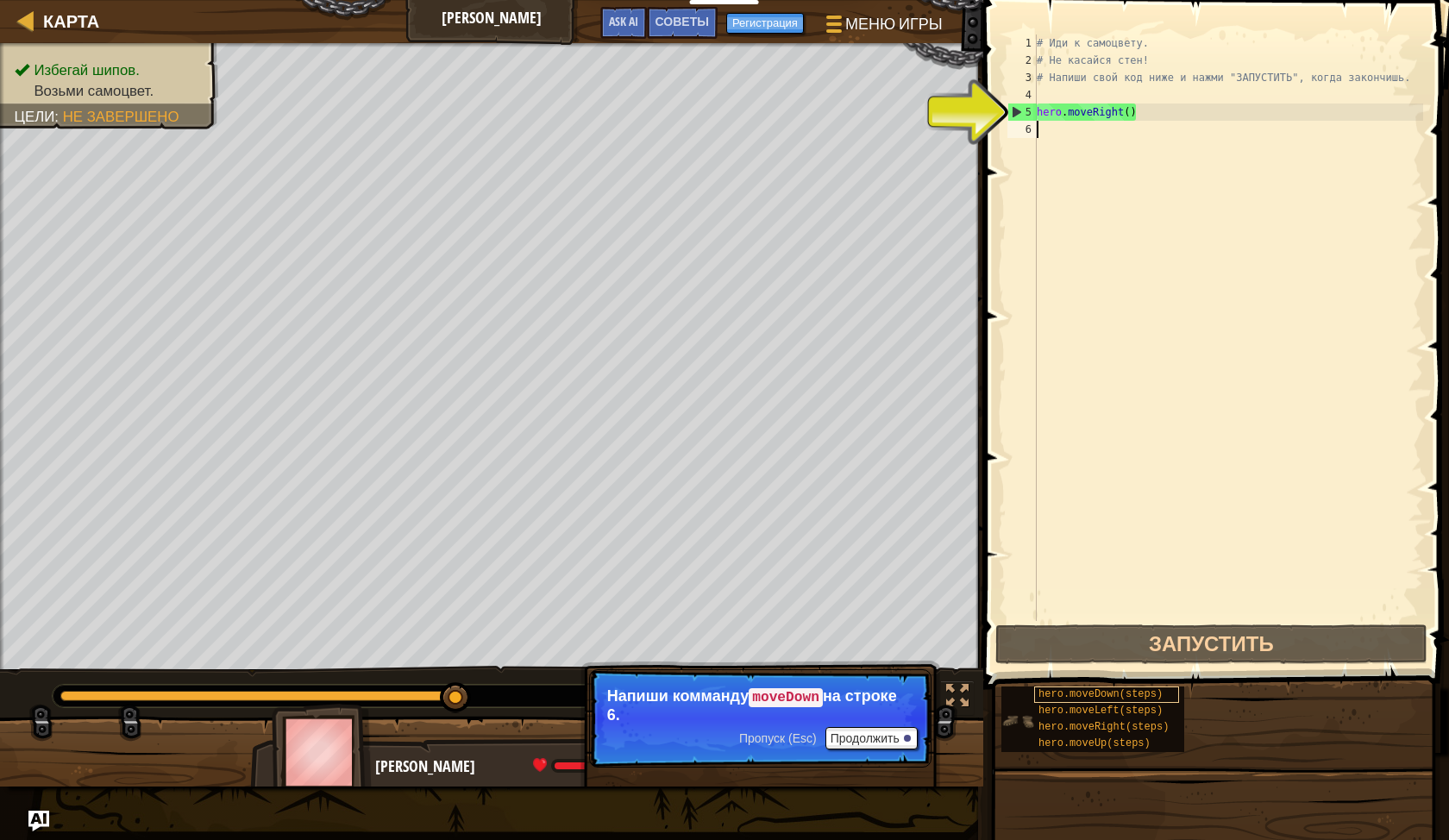
click at [1051, 693] on span "hero.moveDown(steps)" at bounding box center [1101, 694] width 124 height 12
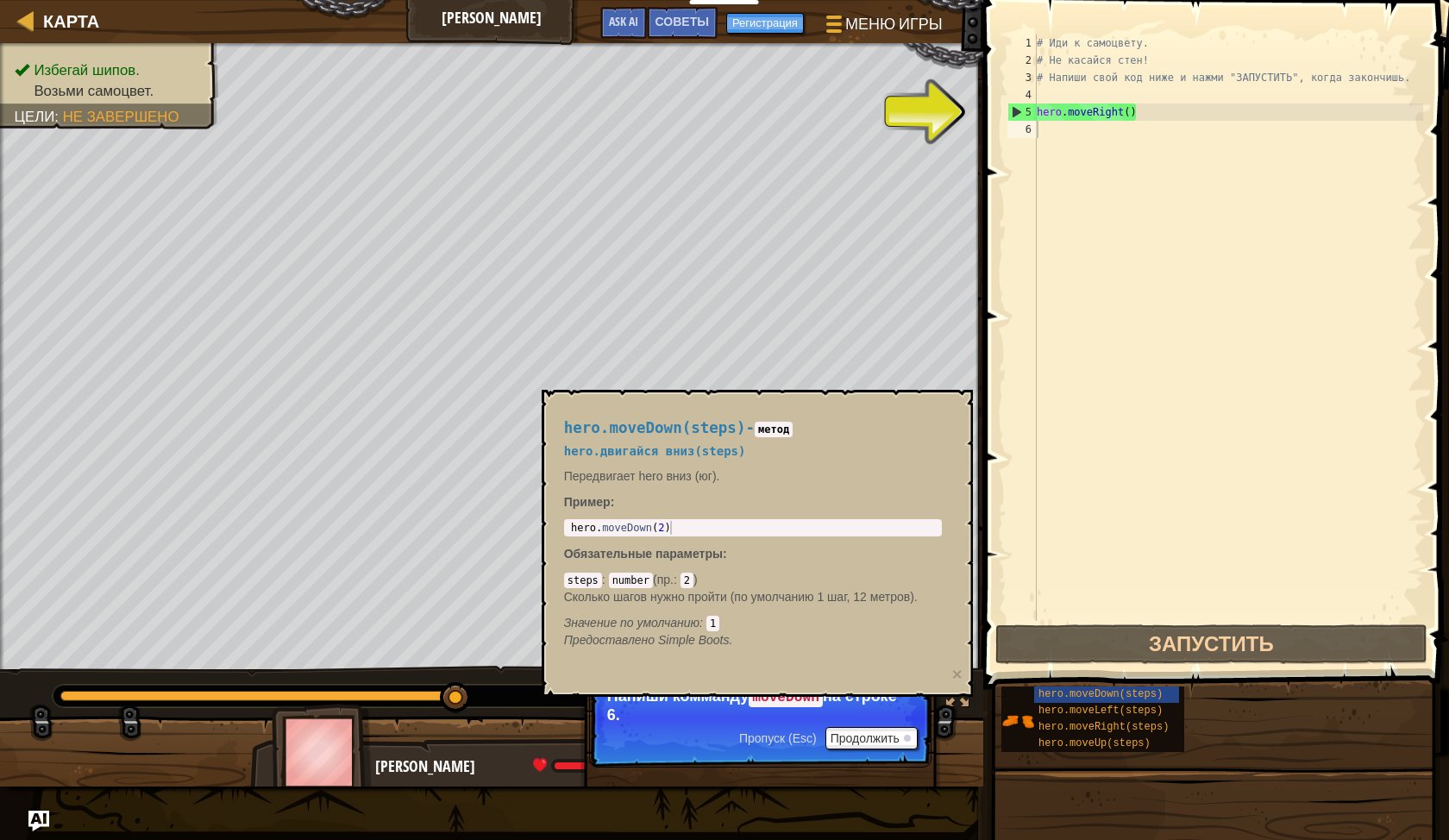
click at [647, 424] on span "hero.moveDown(steps)" at bounding box center [655, 428] width 182 height 18
